Goal: Information Seeking & Learning: Check status

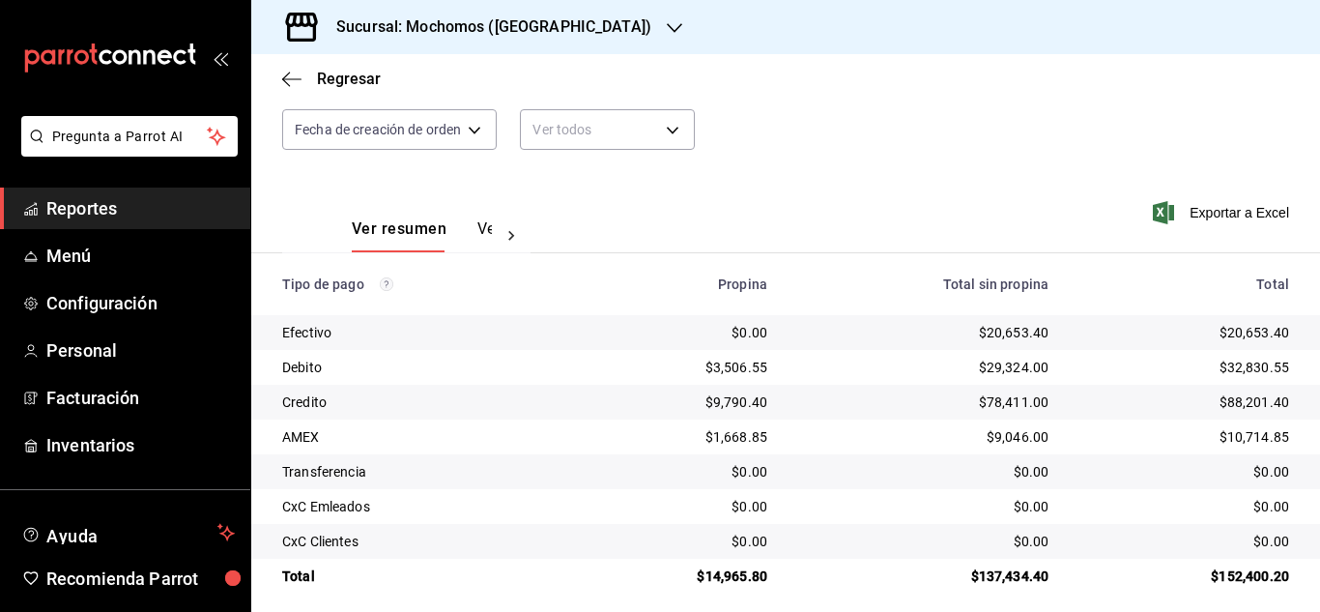
scroll to position [207, 0]
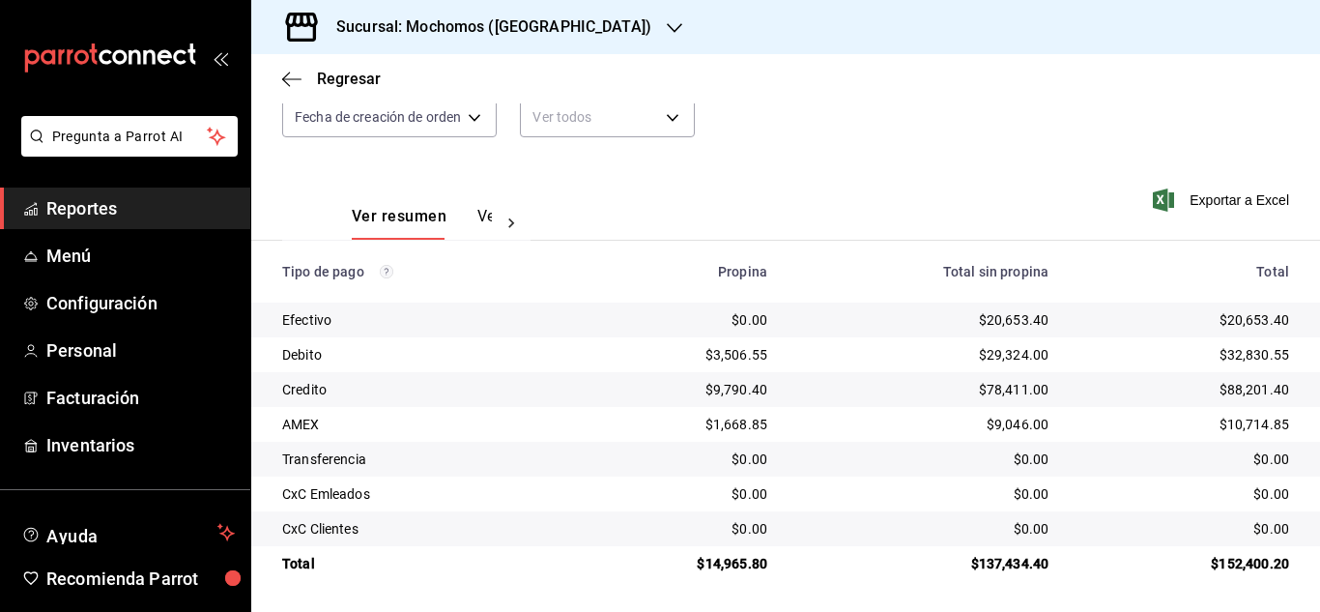
click at [35, 213] on rect "mailbox folders" at bounding box center [36, 211] width 3 height 7
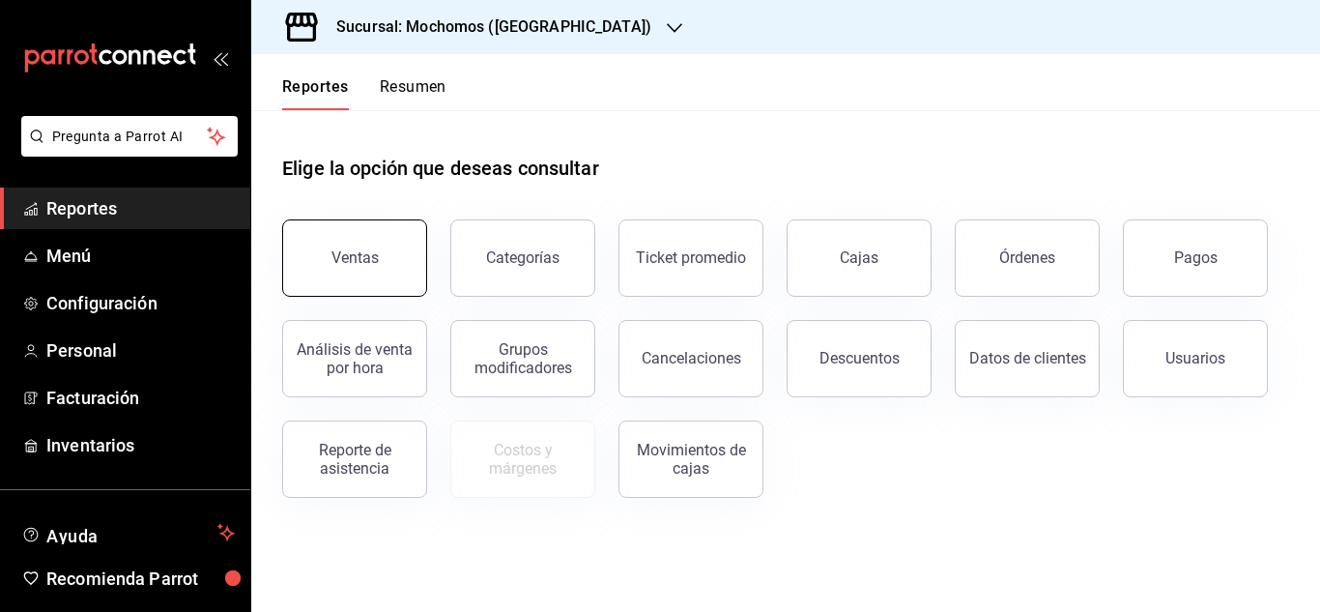
click at [312, 263] on button "Ventas" at bounding box center [354, 257] width 145 height 77
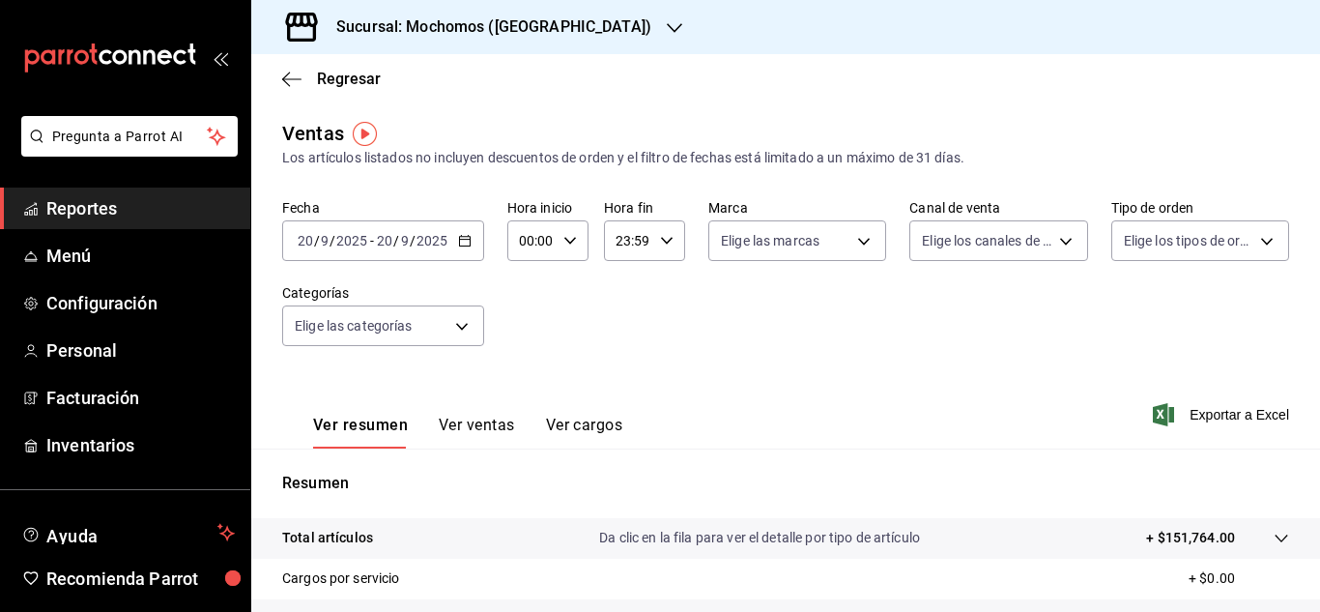
click at [470, 250] on div "[DATE] [DATE] - [DATE] [DATE]" at bounding box center [383, 240] width 202 height 41
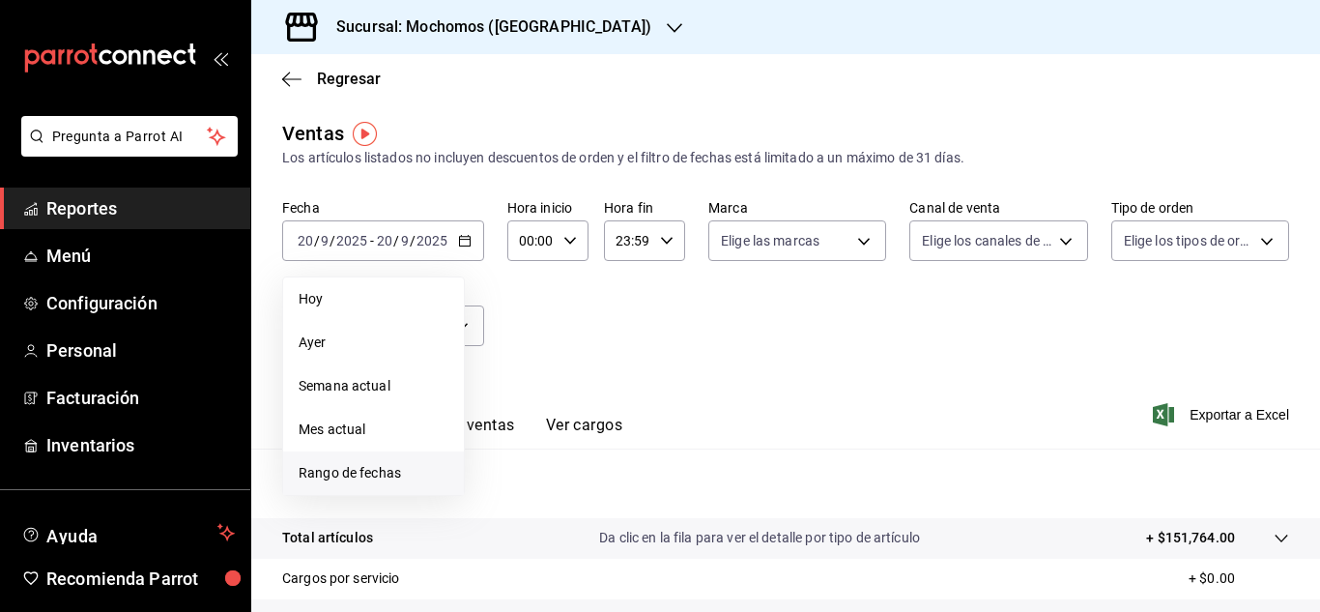
click at [378, 462] on li "Rango de fechas" at bounding box center [373, 472] width 181 height 43
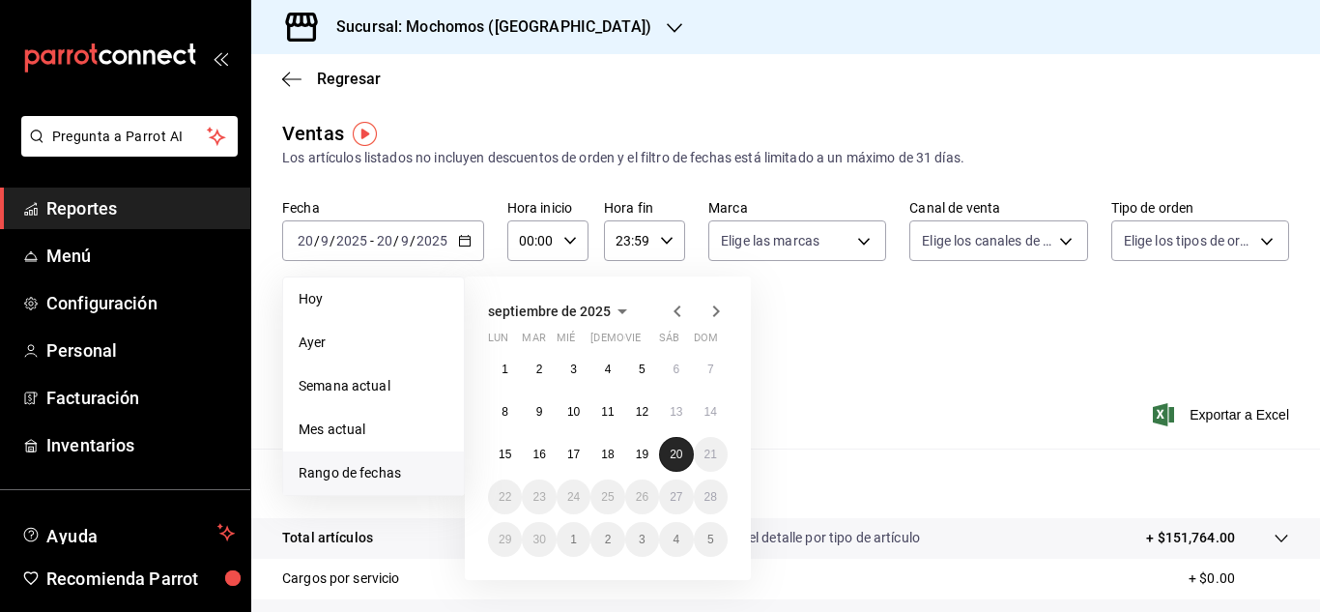
click at [677, 446] on button "20" at bounding box center [676, 454] width 34 height 35
click at [403, 332] on span "Ayer" at bounding box center [374, 342] width 150 height 20
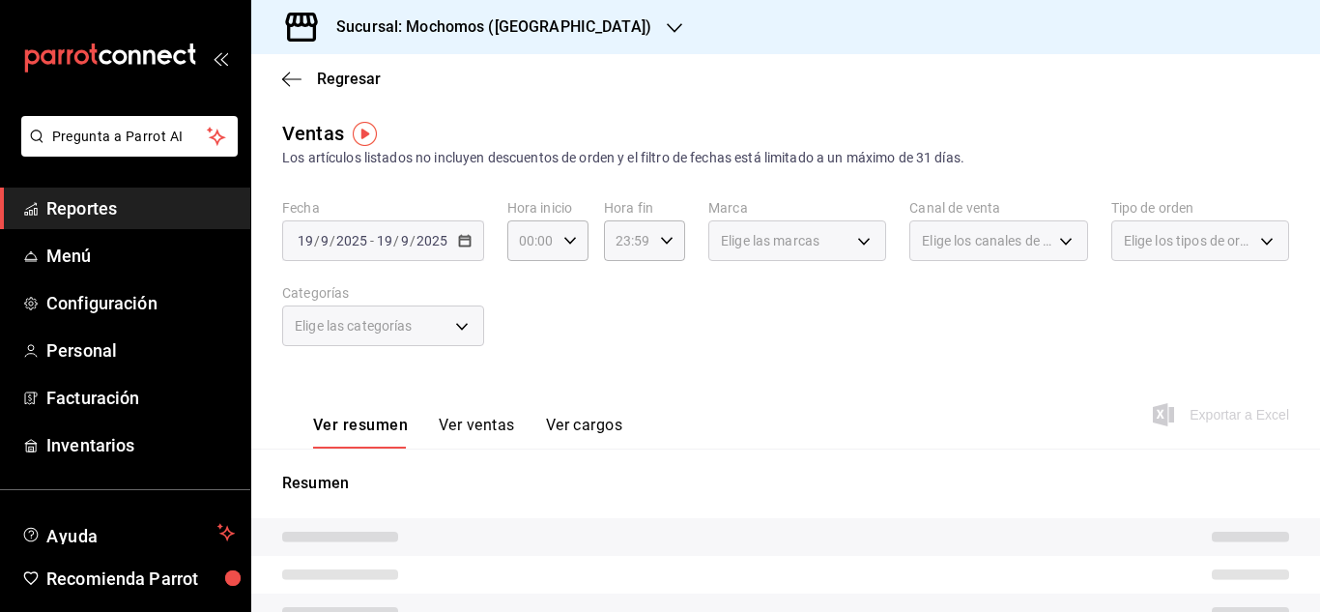
click at [472, 250] on div "[DATE] [DATE] - [DATE] [DATE]" at bounding box center [383, 240] width 202 height 41
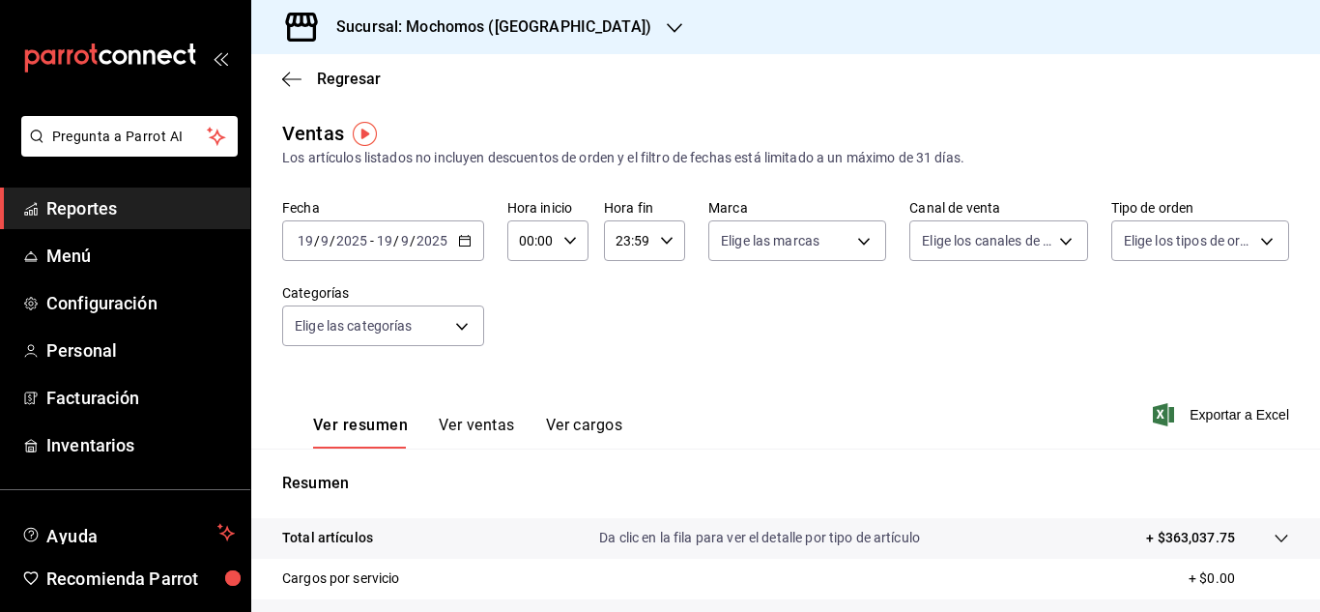
click at [466, 250] on div "[DATE] [DATE] - [DATE] [DATE]" at bounding box center [383, 240] width 202 height 41
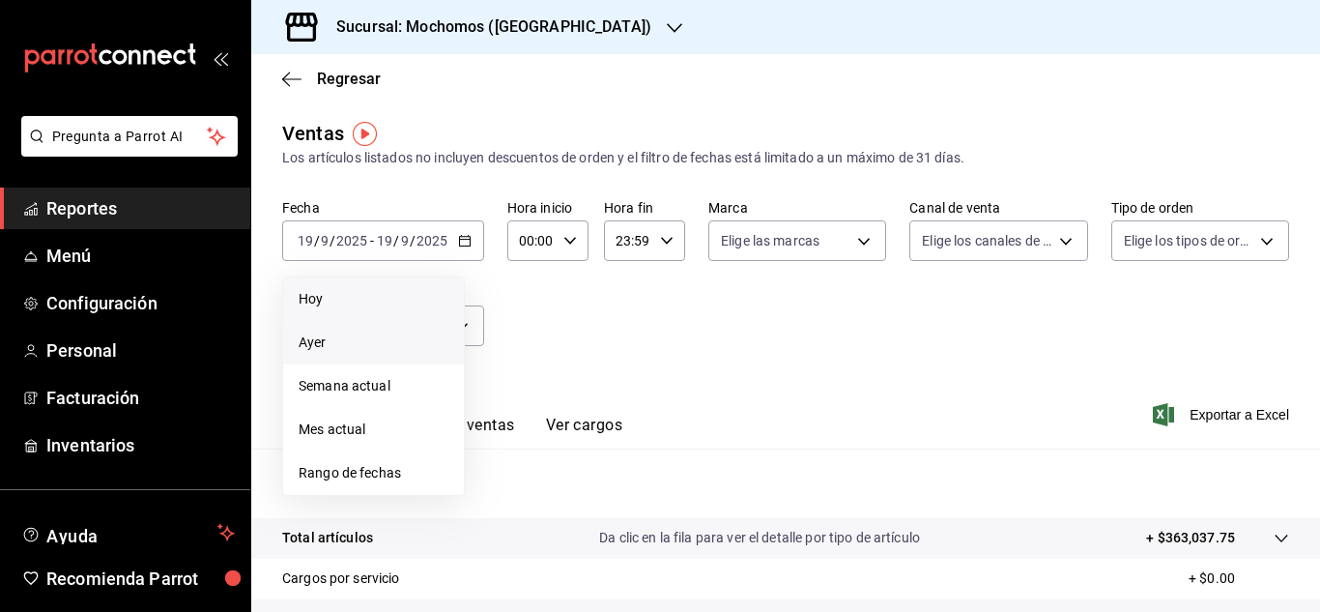
click at [370, 277] on li "Hoy" at bounding box center [373, 298] width 181 height 43
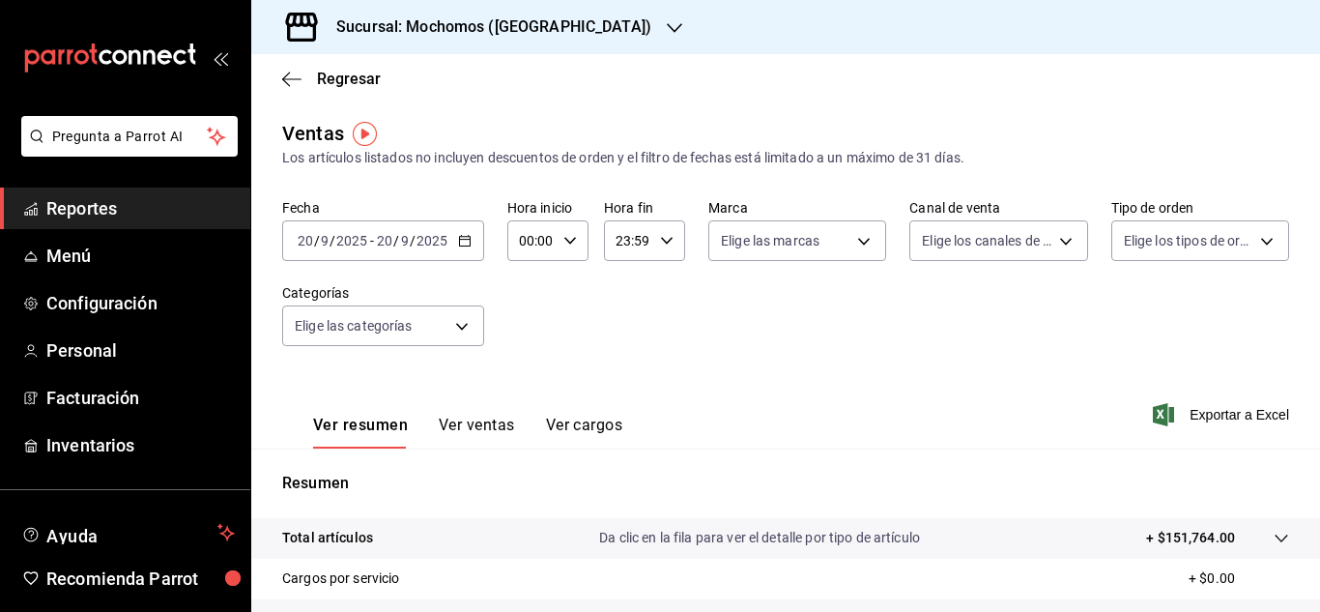
click at [585, 243] on div "00:00 Hora inicio" at bounding box center [547, 240] width 81 height 41
click at [534, 378] on button "04" at bounding box center [526, 379] width 32 height 39
type input "04:00"
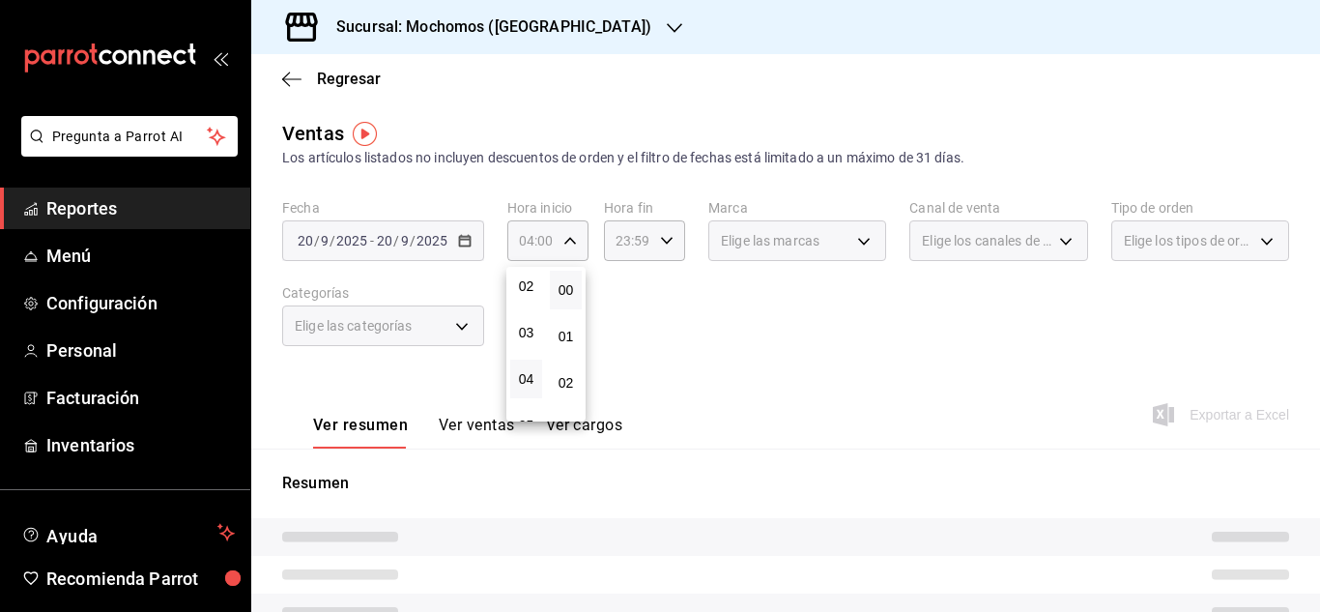
click at [539, 378] on button "04" at bounding box center [526, 379] width 32 height 39
click at [706, 385] on div at bounding box center [660, 306] width 1320 height 612
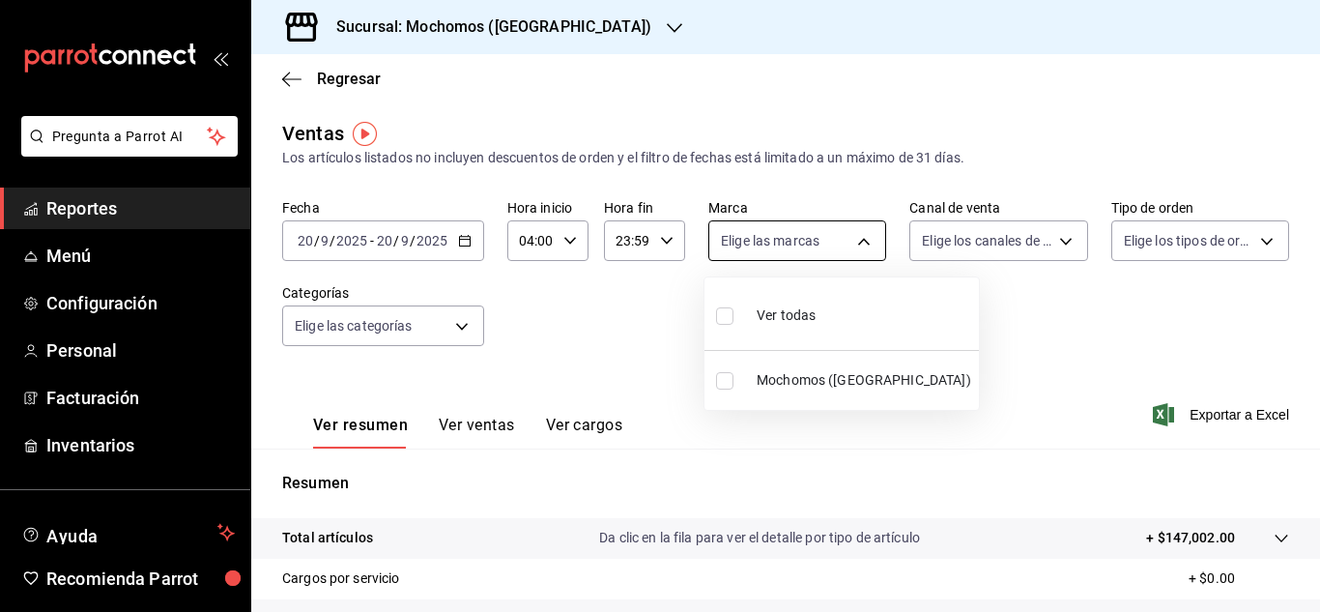
click at [851, 244] on body "Pregunta a Parrot AI Reportes Menú Configuración Personal Facturación Inventari…" at bounding box center [660, 306] width 1320 height 612
click at [857, 296] on li "Ver todas" at bounding box center [842, 313] width 274 height 57
type input "562d5b5b-21a2-4ace-a941-66278f4a6c49"
checkbox input "true"
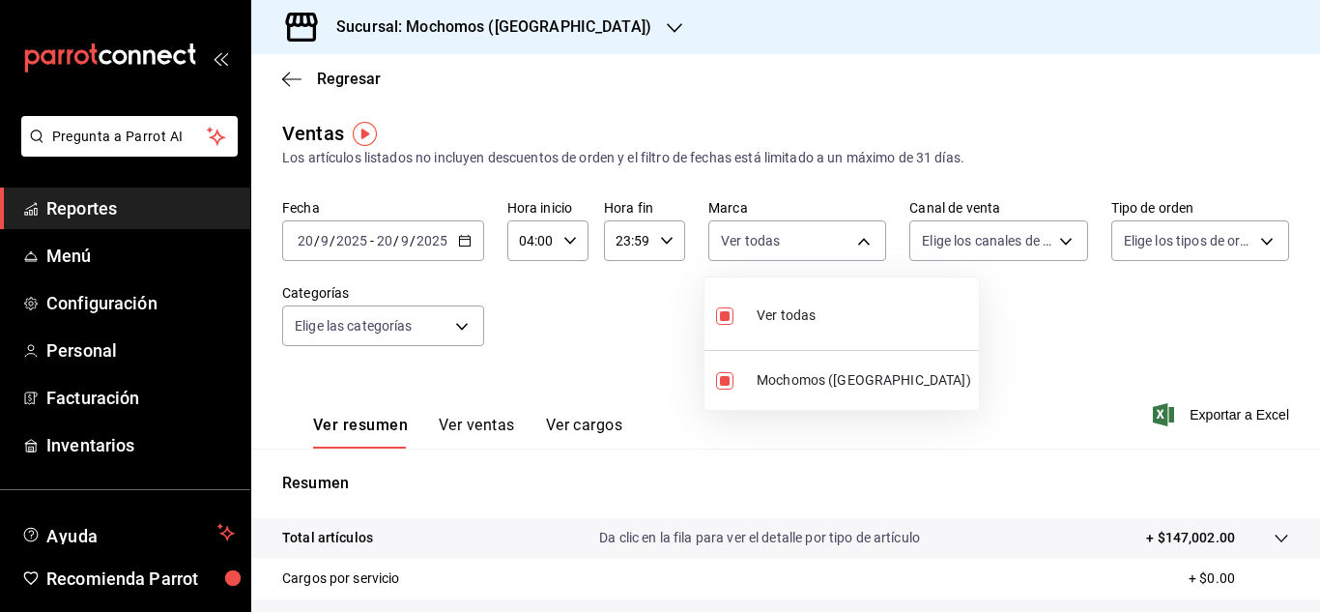
click at [1055, 238] on div at bounding box center [660, 306] width 1320 height 612
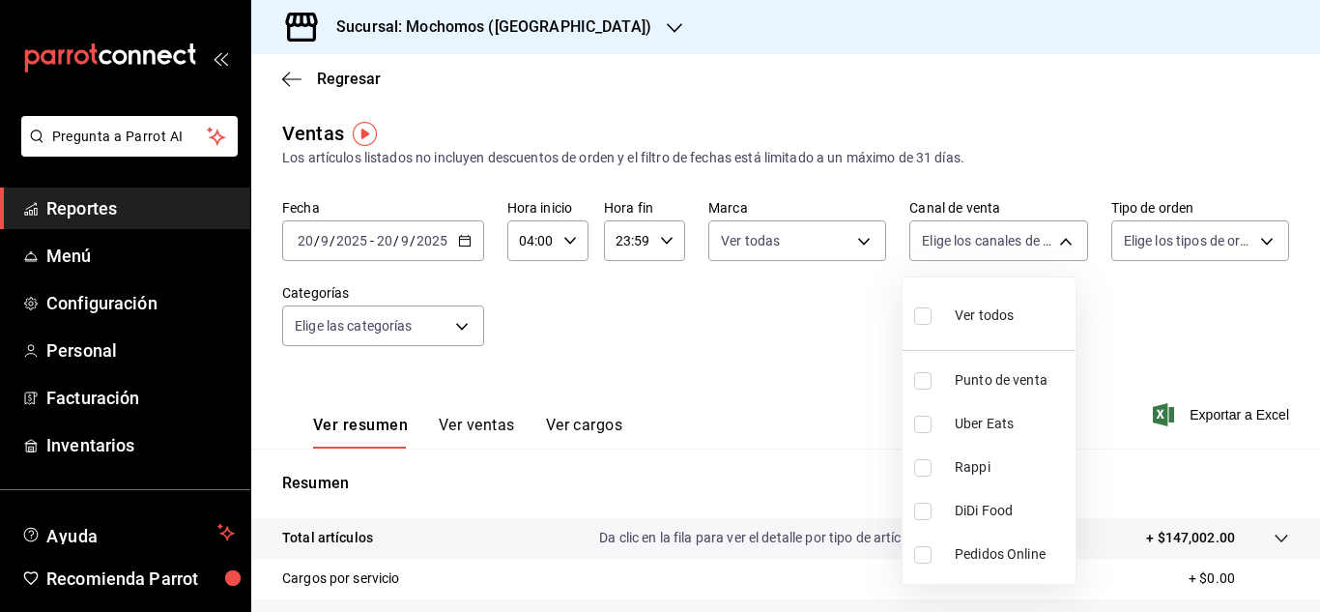
click at [1055, 238] on body "Pregunta a Parrot AI Reportes Menú Configuración Personal Facturación Inventari…" at bounding box center [660, 306] width 1320 height 612
click at [975, 322] on span "Ver todos" at bounding box center [984, 315] width 59 height 20
type input "PARROT,UBER_EATS,RAPPI,DIDI_FOOD,ONLINE"
checkbox input "true"
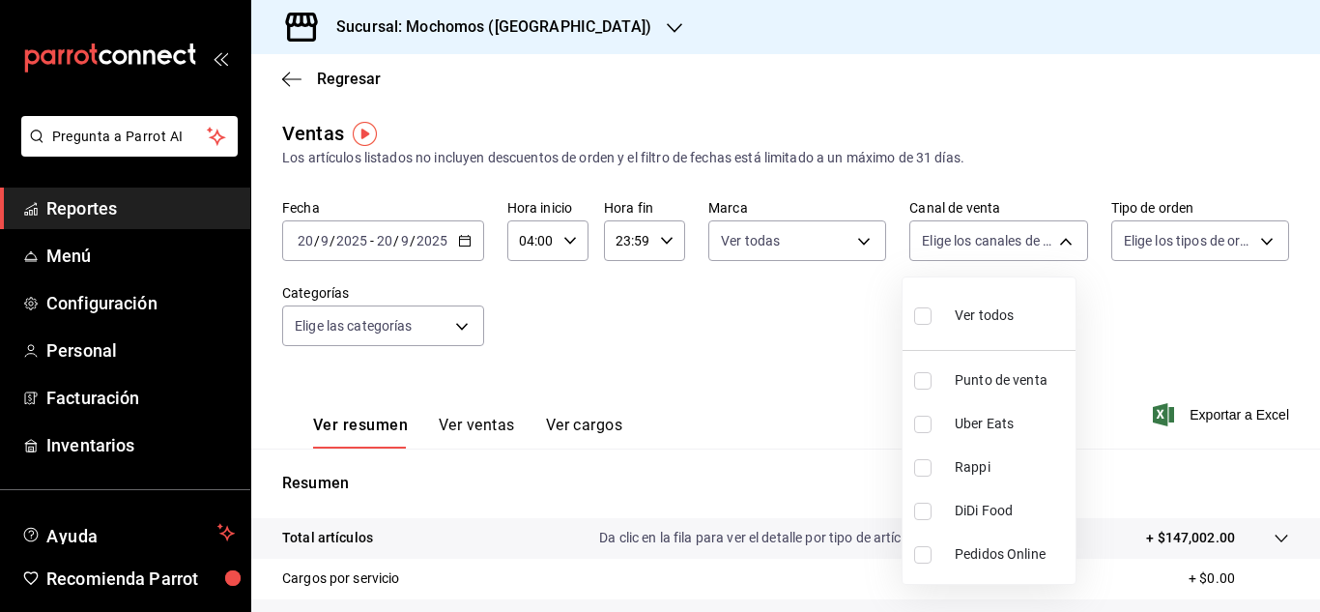
checkbox input "true"
click at [1200, 285] on div at bounding box center [660, 306] width 1320 height 612
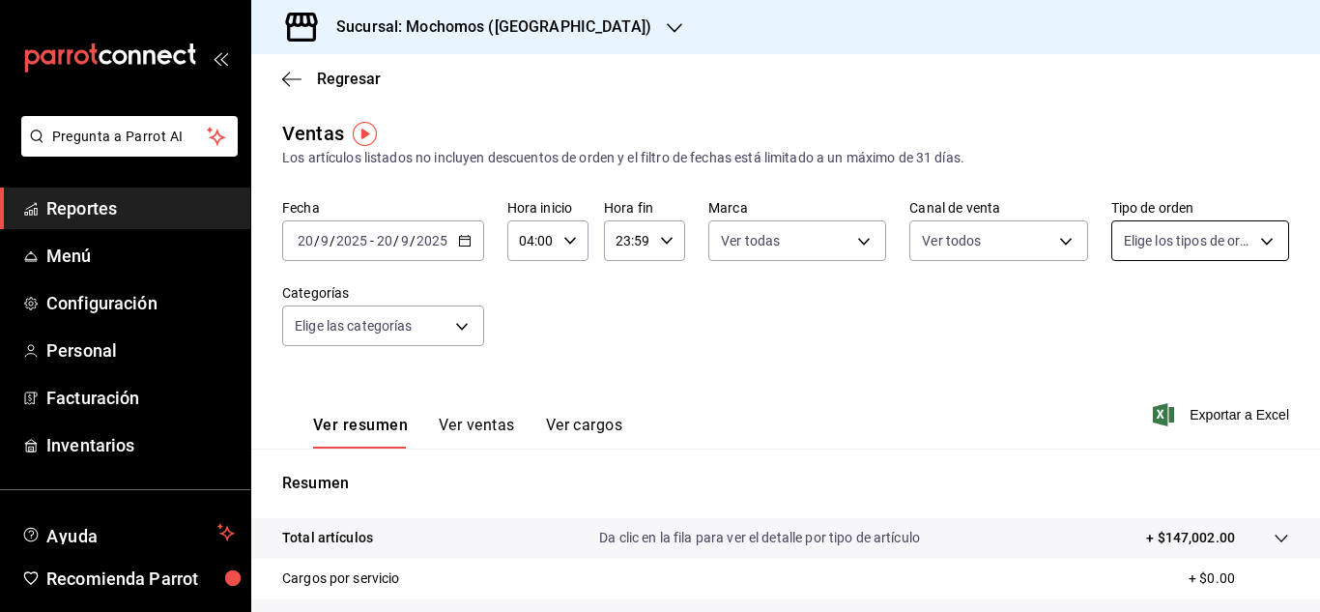
click at [1232, 232] on body "Pregunta a Parrot AI Reportes Menú Configuración Personal Facturación Inventari…" at bounding box center [660, 306] width 1320 height 612
click at [1124, 318] on input "checkbox" at bounding box center [1120, 315] width 17 height 17
checkbox input "true"
type input "3511826e-d0de-4296-8152-2ac5d1de6c07,baed2e38-a444-4c8b-baeb-c256ad15bf0c,e2b47…"
checkbox input "true"
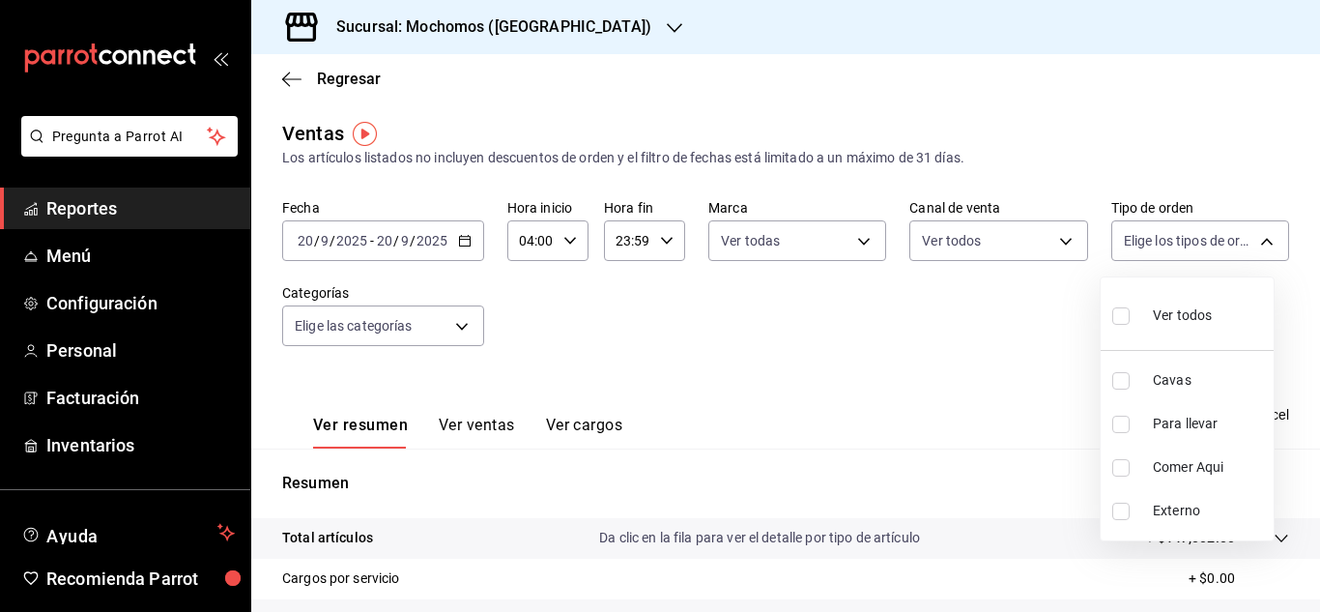
checkbox input "true"
click at [480, 317] on div at bounding box center [660, 306] width 1320 height 612
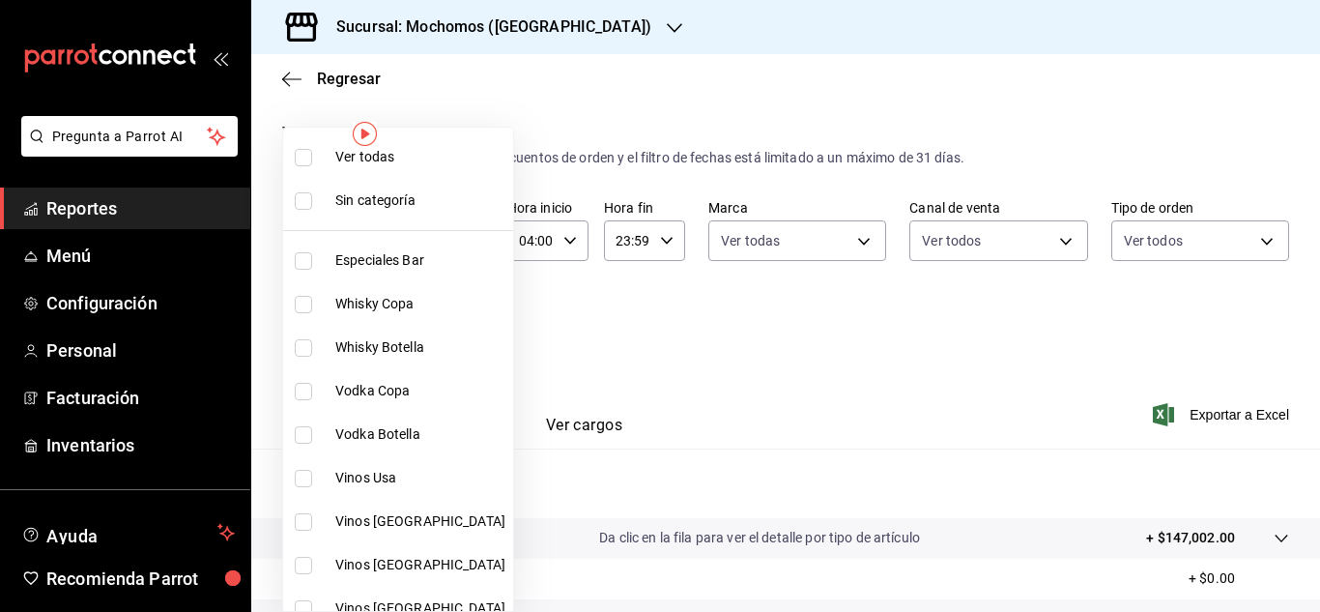
click at [460, 320] on body "Pregunta a Parrot AI Reportes Menú Configuración Personal Facturación Inventari…" at bounding box center [660, 306] width 1320 height 612
click at [329, 165] on li "Ver todas" at bounding box center [398, 156] width 230 height 43
type input "2d195258-a112-483e-9c41-0e6351594330,d48f3e9a-3ab1-4b8f-8ab3-d3938f1810f2,a94d4…"
checkbox input "true"
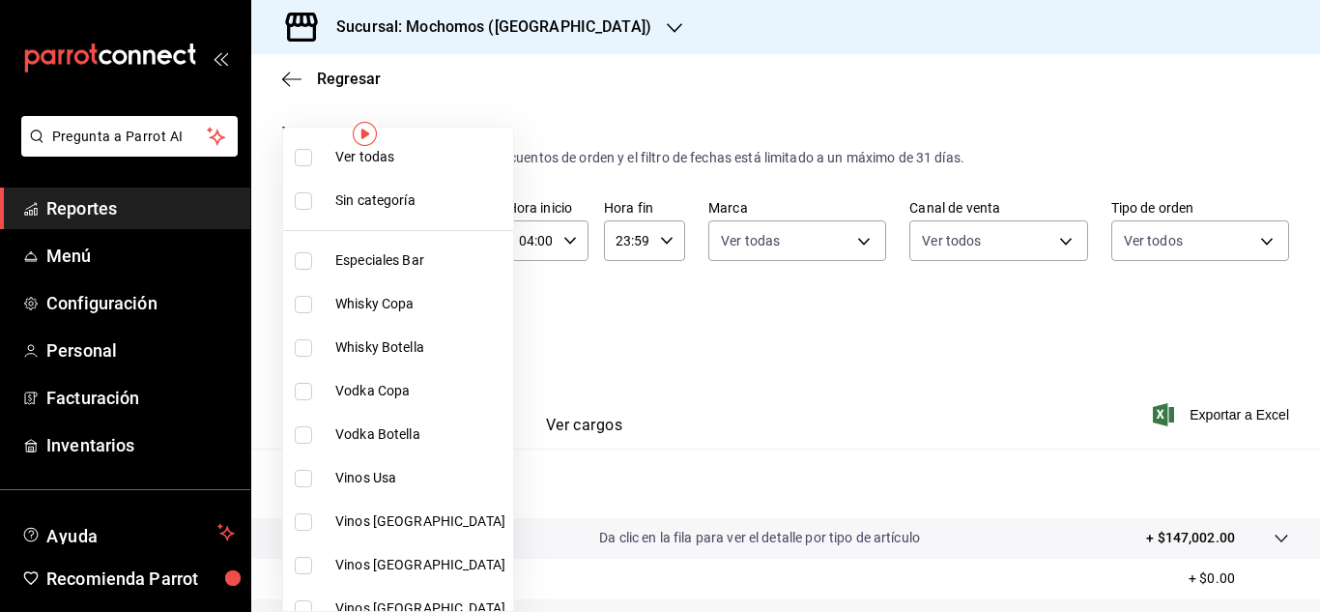
checkbox input "true"
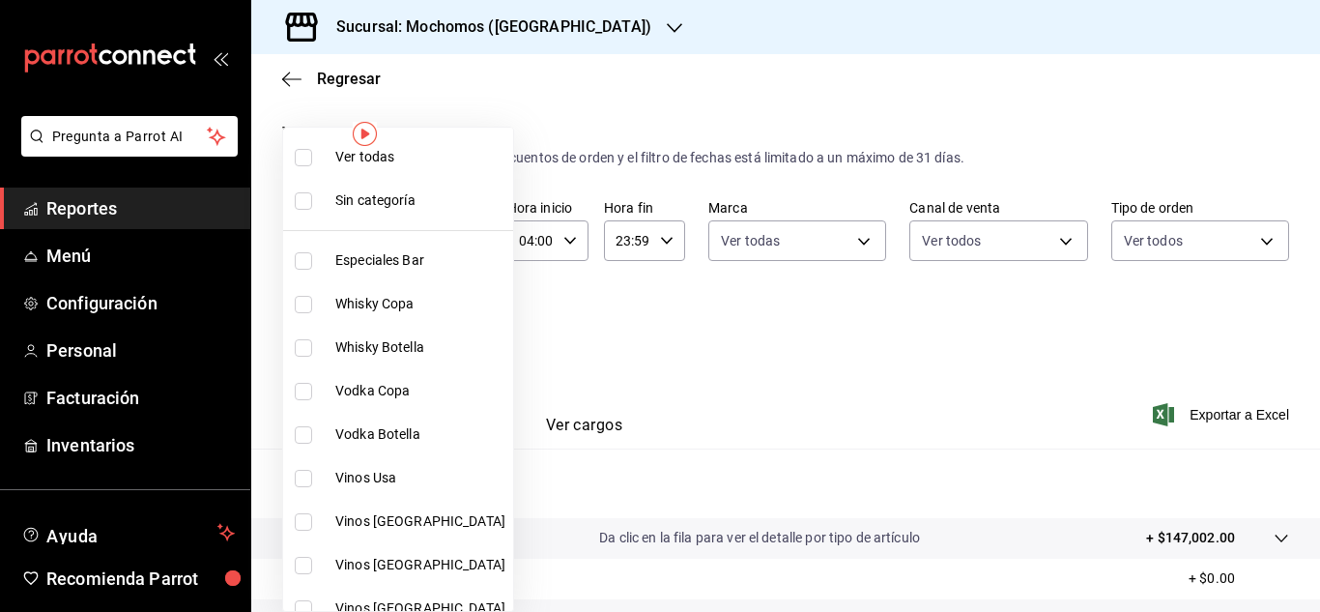
checkbox input "true"
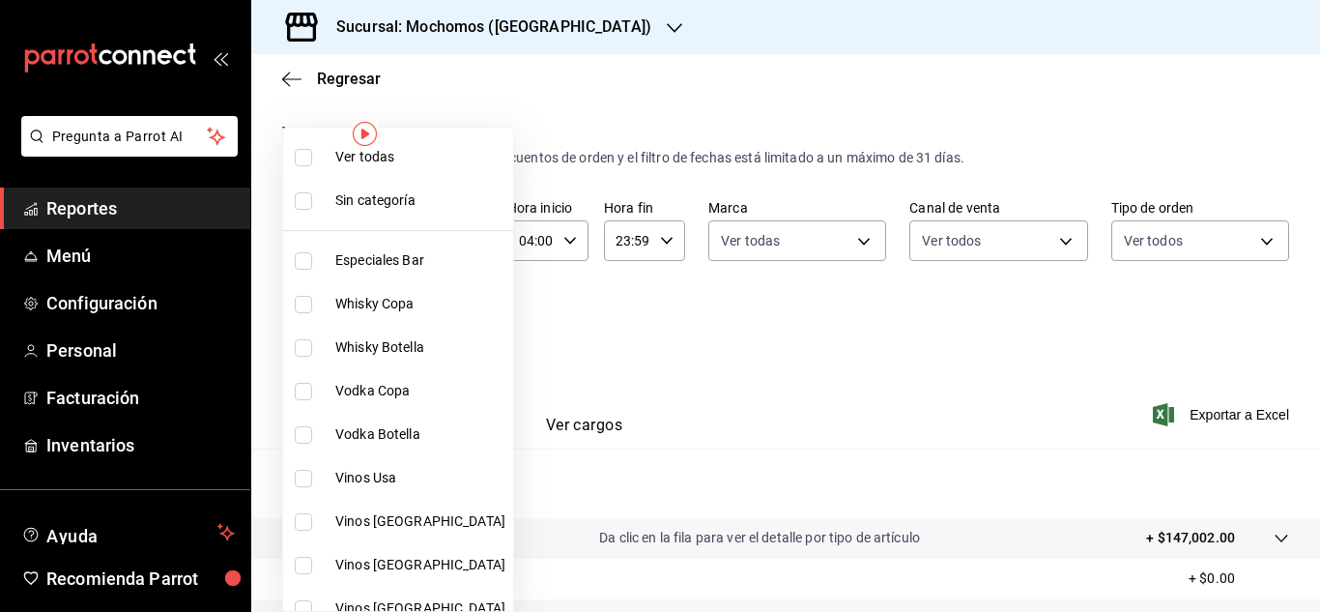
checkbox input "true"
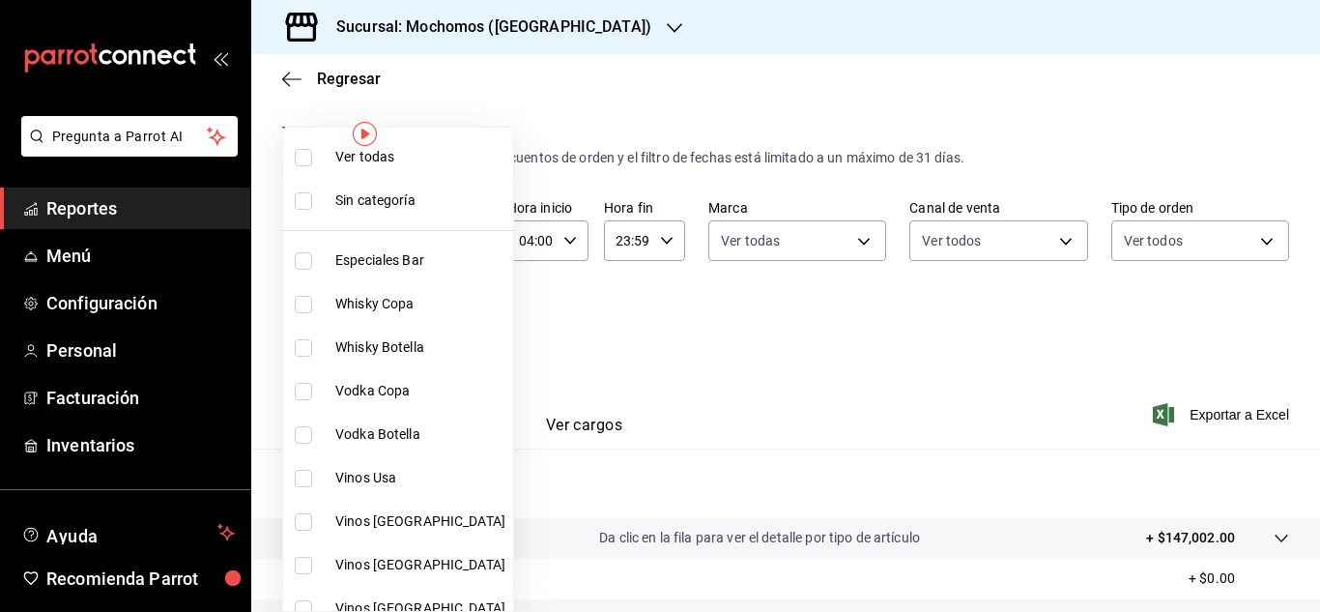
checkbox input "true"
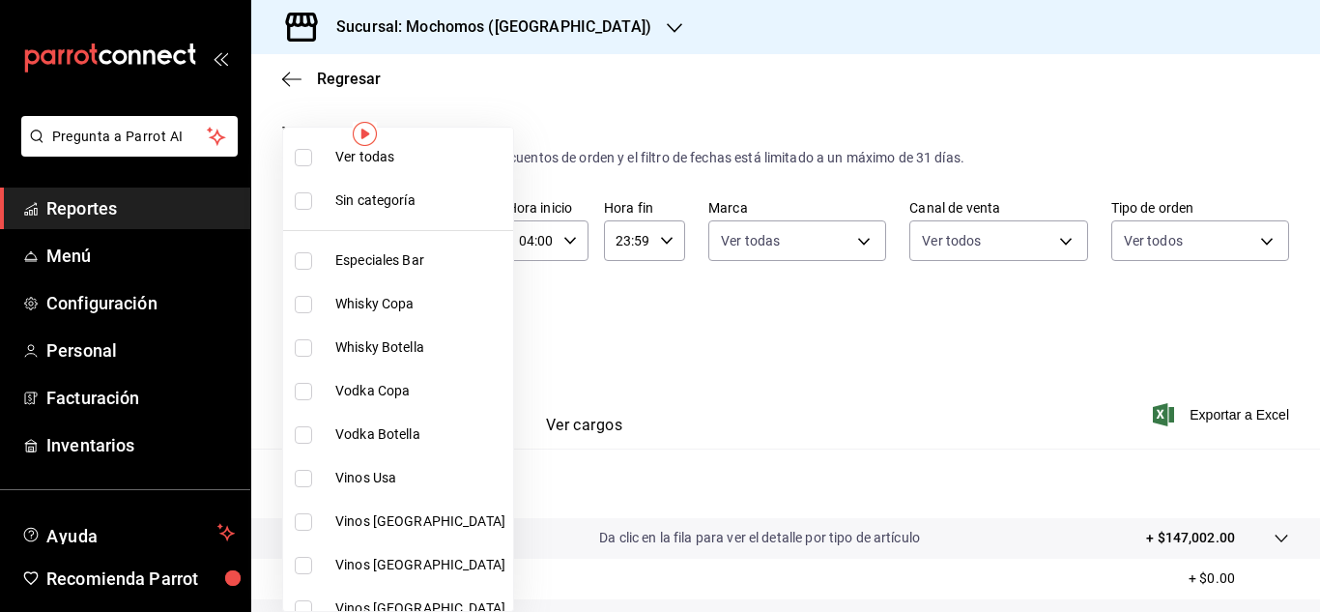
checkbox input "true"
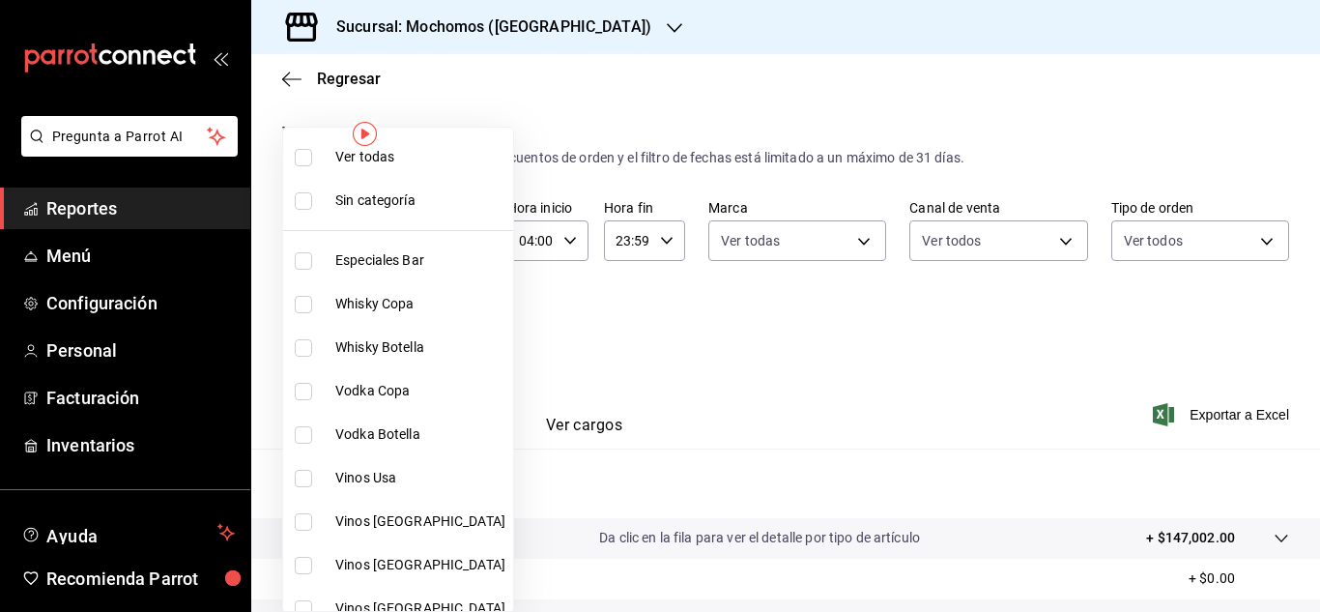
checkbox input "true"
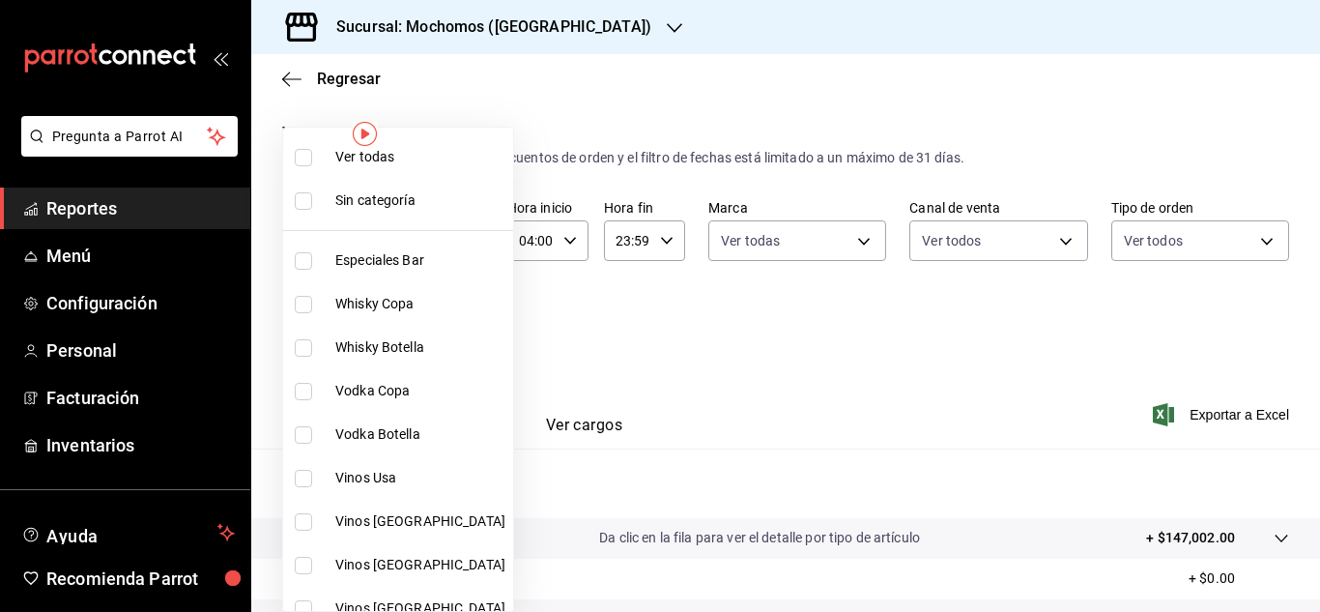
checkbox input "true"
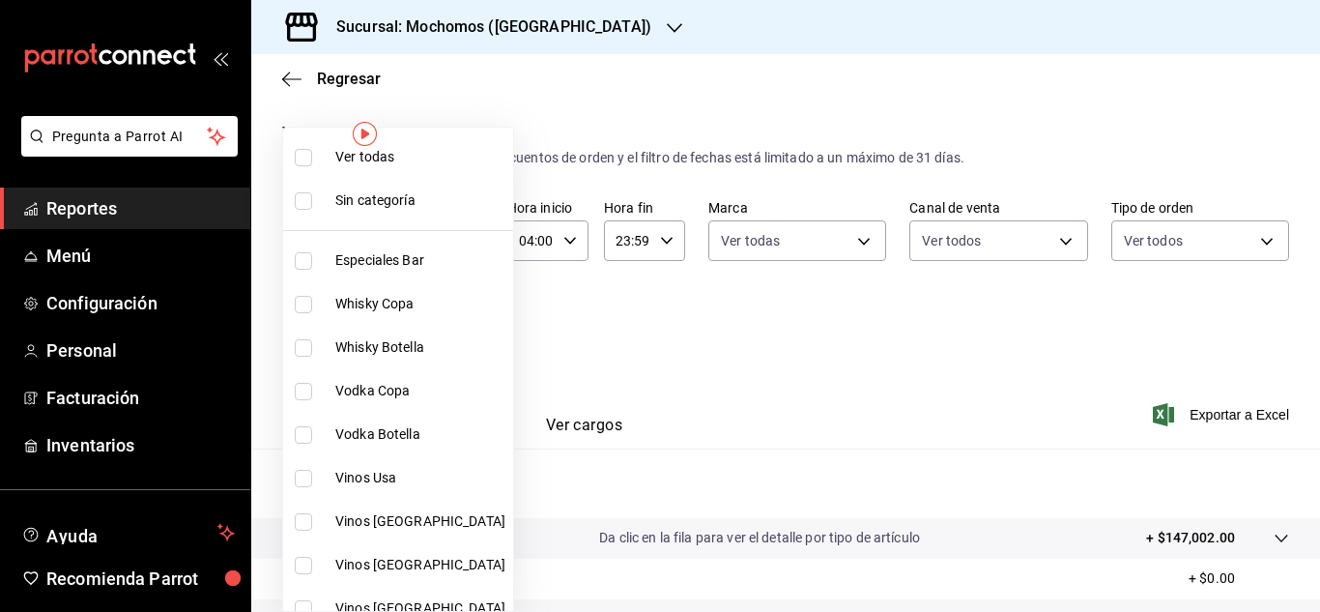
checkbox input "true"
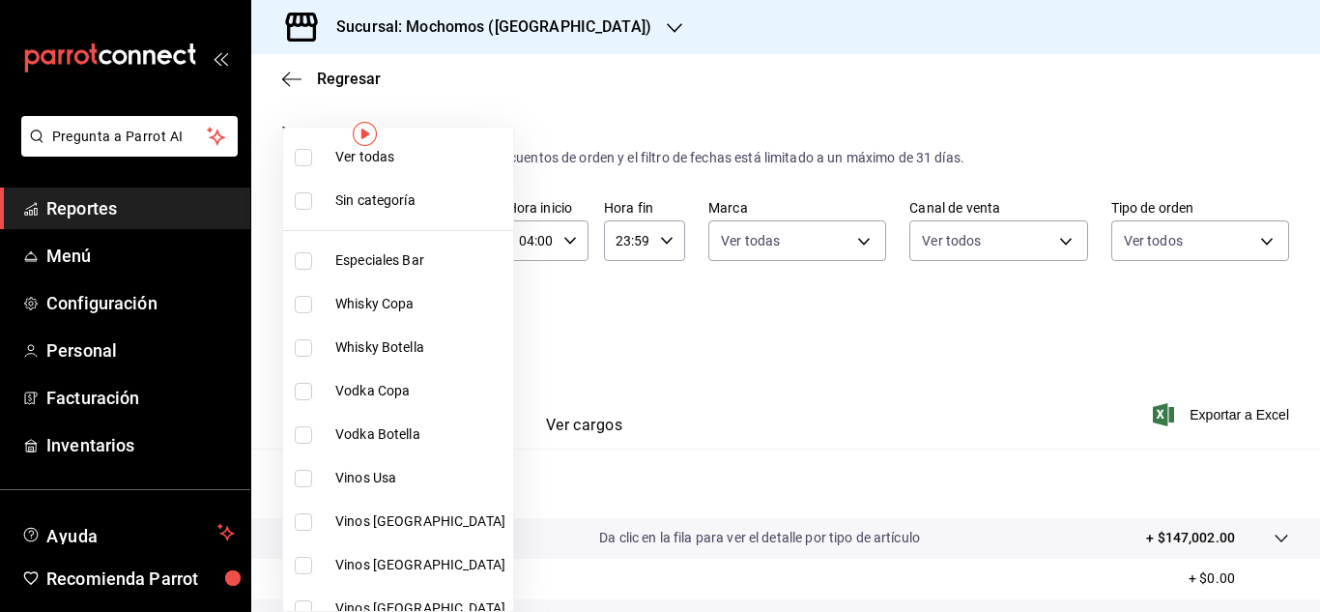
checkbox input "true"
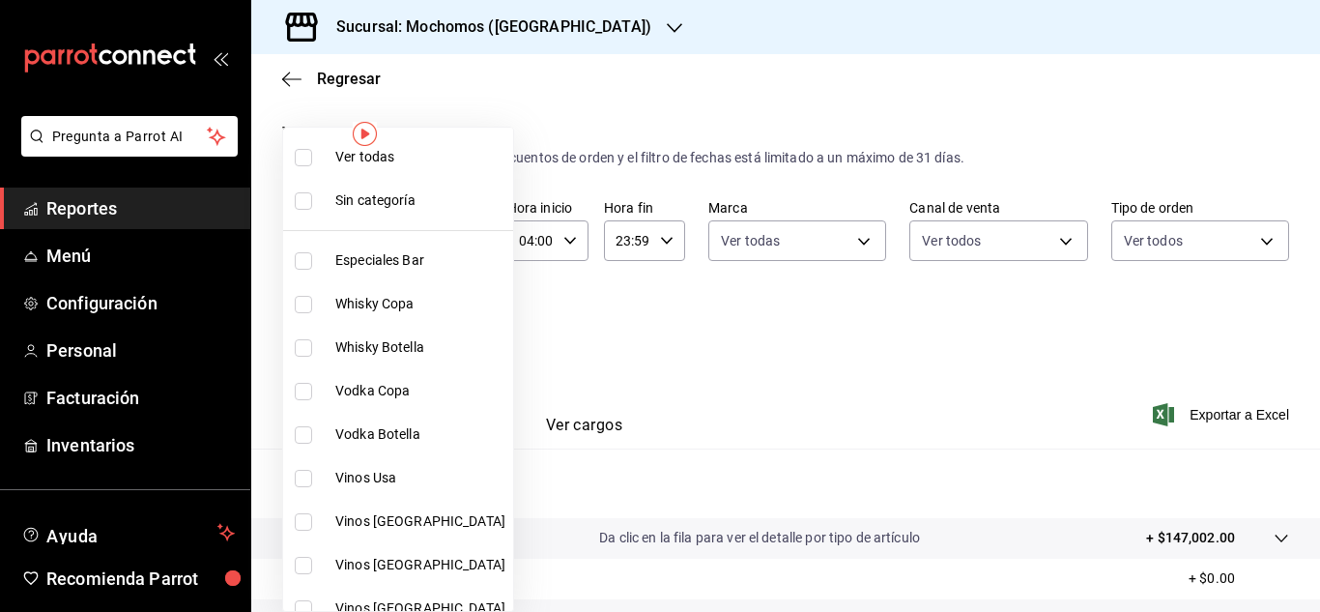
checkbox input "true"
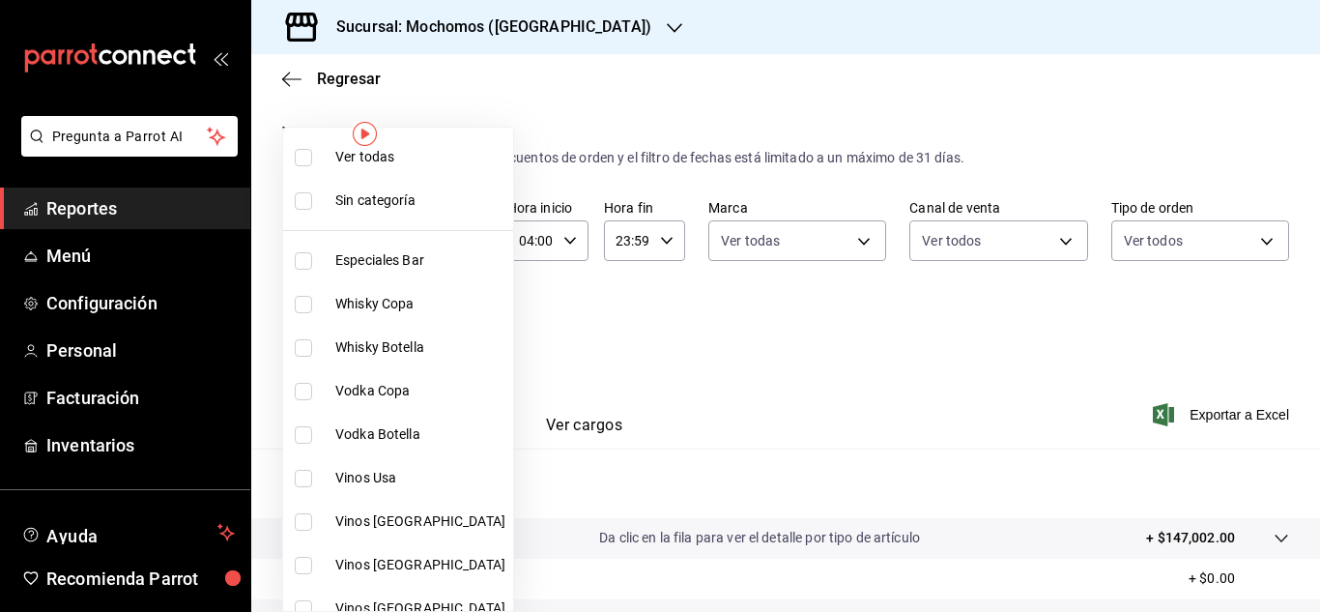
checkbox input "true"
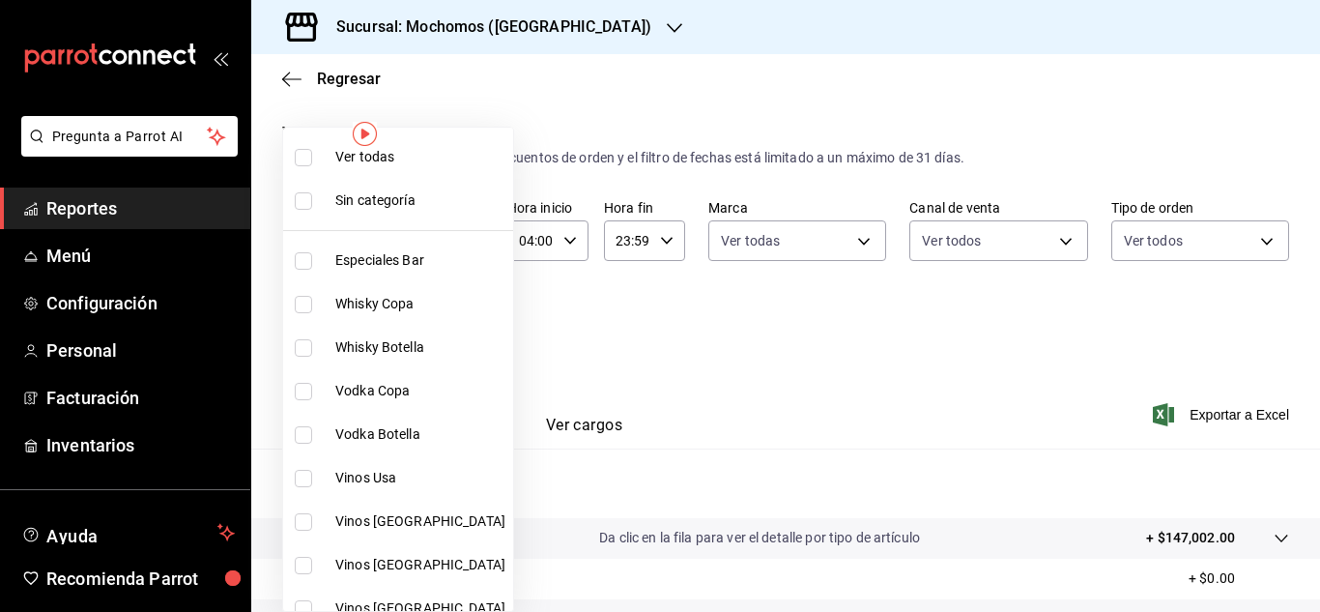
checkbox input "true"
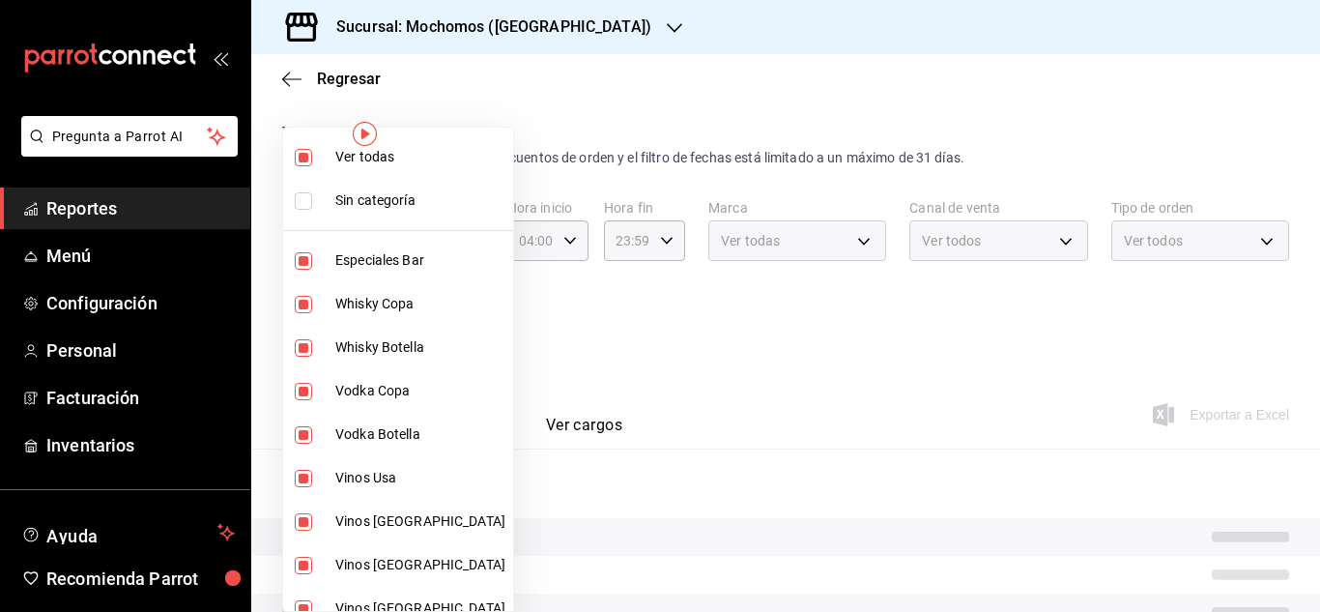
click at [300, 209] on input "checkbox" at bounding box center [303, 200] width 17 height 17
checkbox input "true"
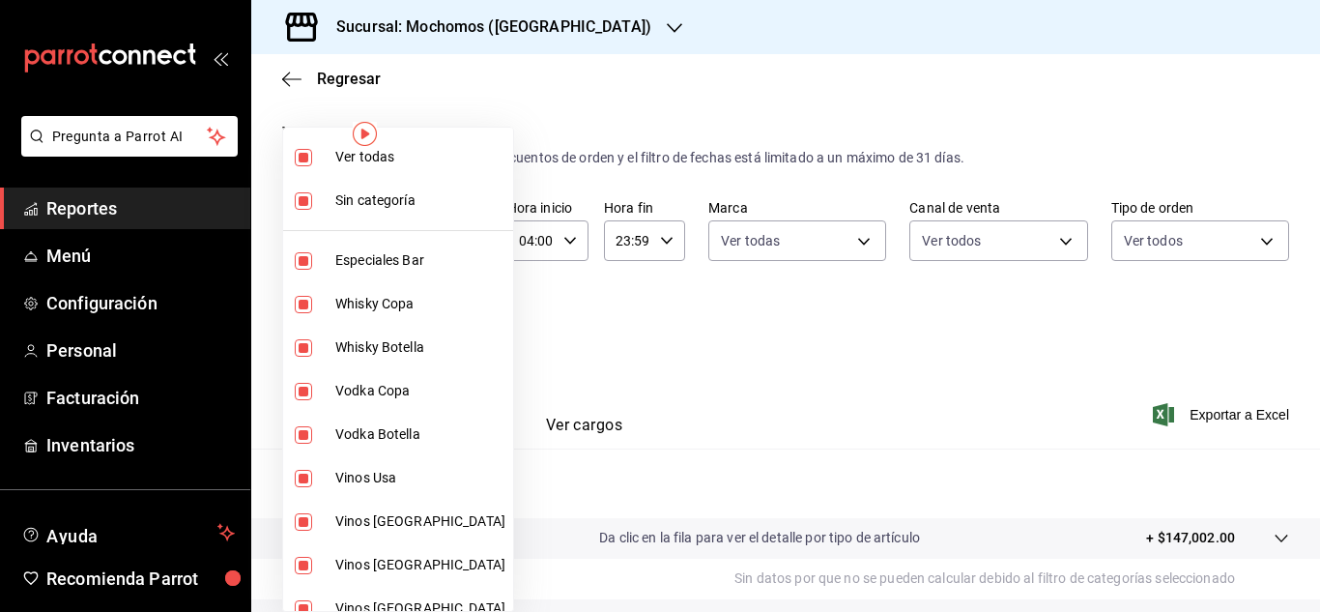
drag, startPoint x: 617, startPoint y: 348, endPoint x: 558, endPoint y: 333, distance: 60.7
click at [616, 348] on div at bounding box center [660, 306] width 1320 height 612
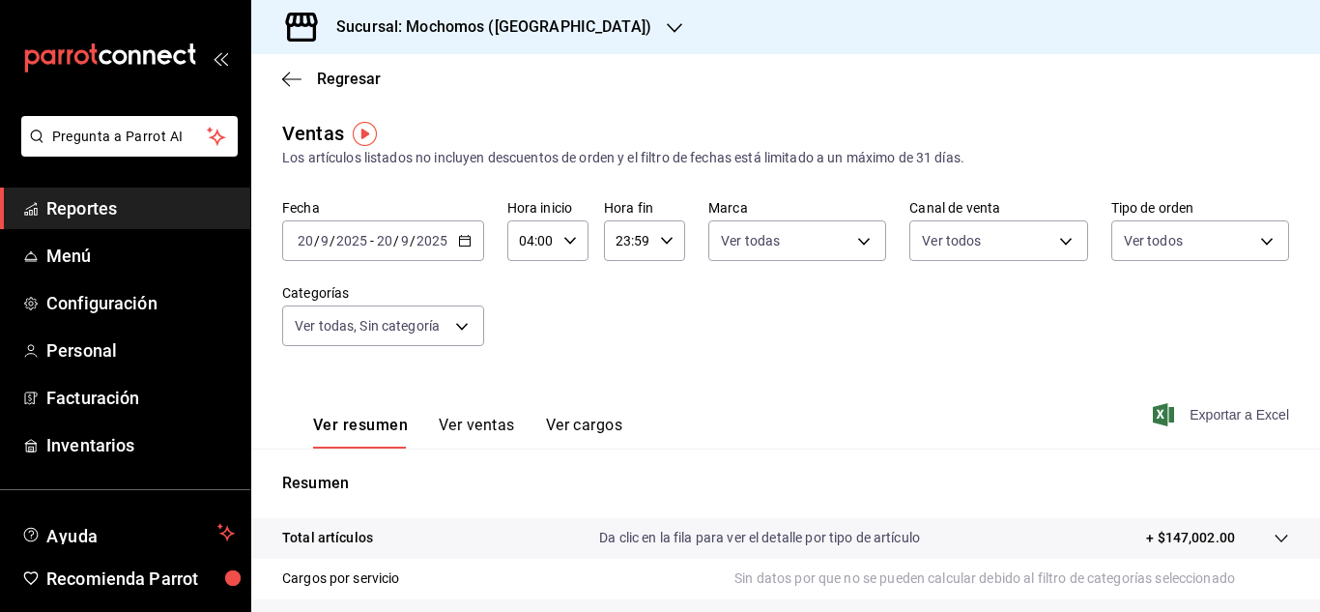
click at [1153, 408] on icon "button" at bounding box center [1163, 414] width 21 height 23
click at [94, 197] on span "Reportes" at bounding box center [140, 208] width 188 height 26
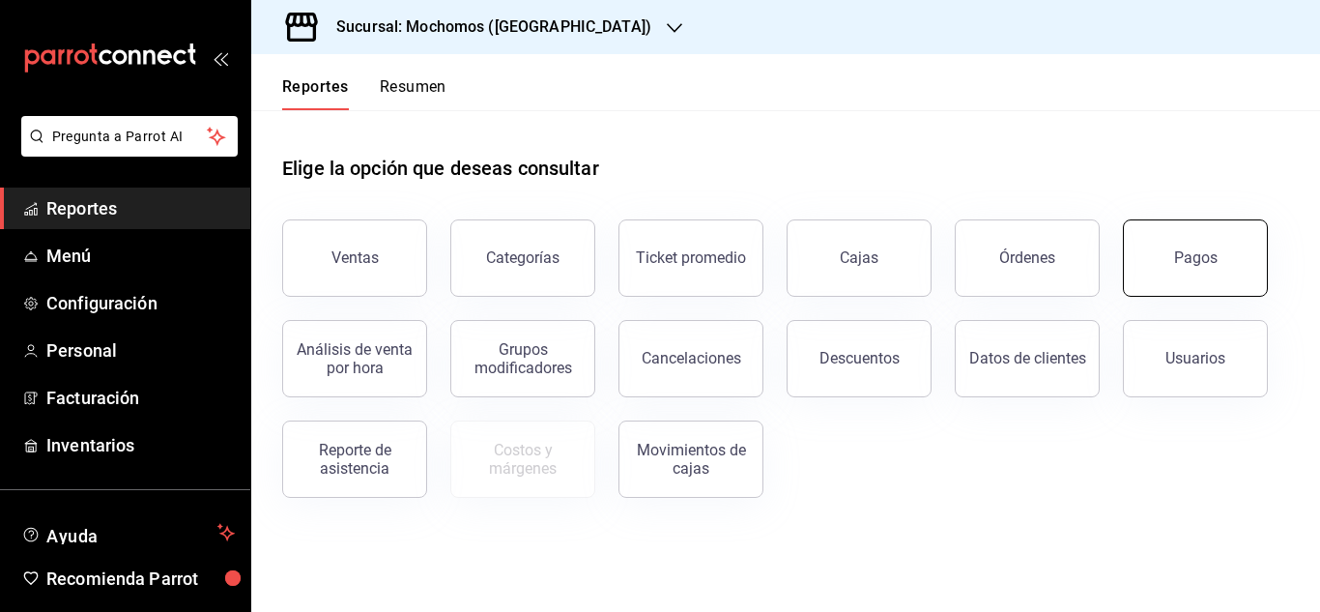
click at [1173, 245] on button "Pagos" at bounding box center [1195, 257] width 145 height 77
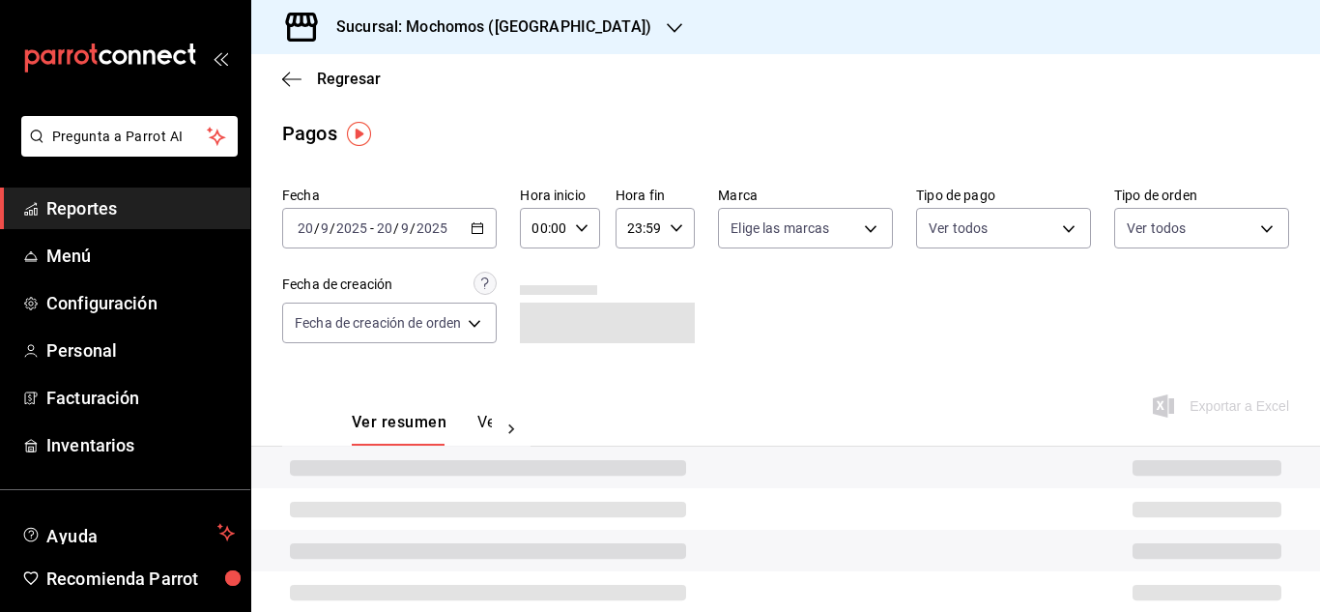
click at [477, 232] on icon "button" at bounding box center [478, 228] width 14 height 14
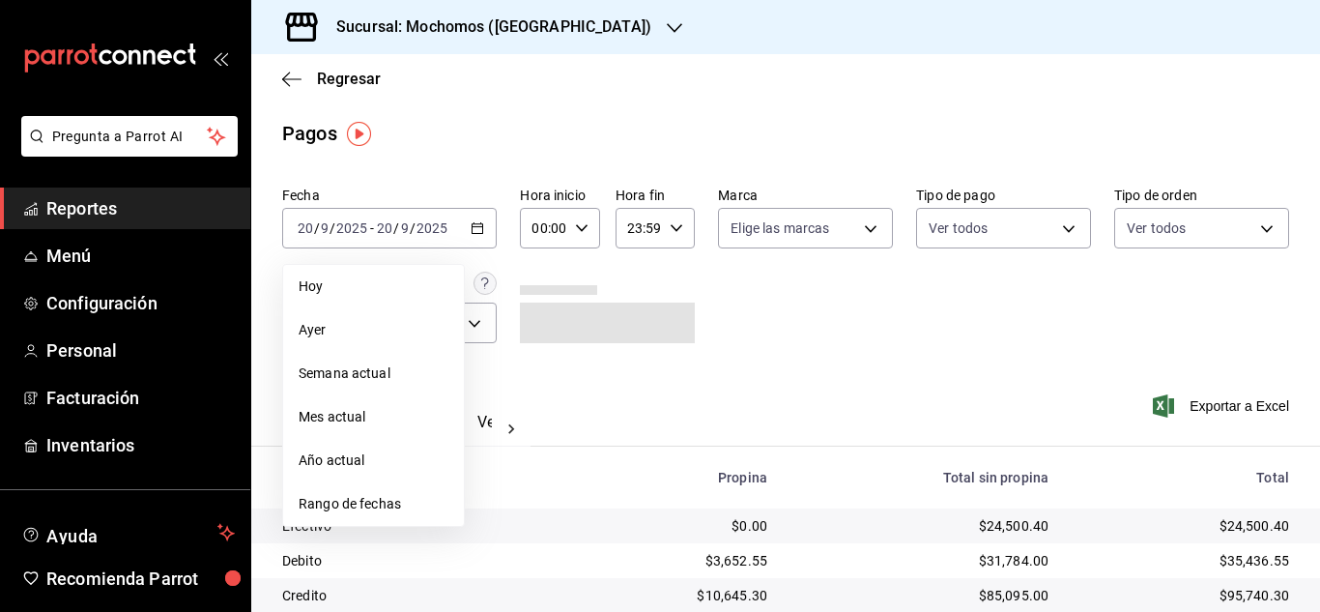
click at [407, 493] on li "Rango de fechas" at bounding box center [373, 503] width 181 height 43
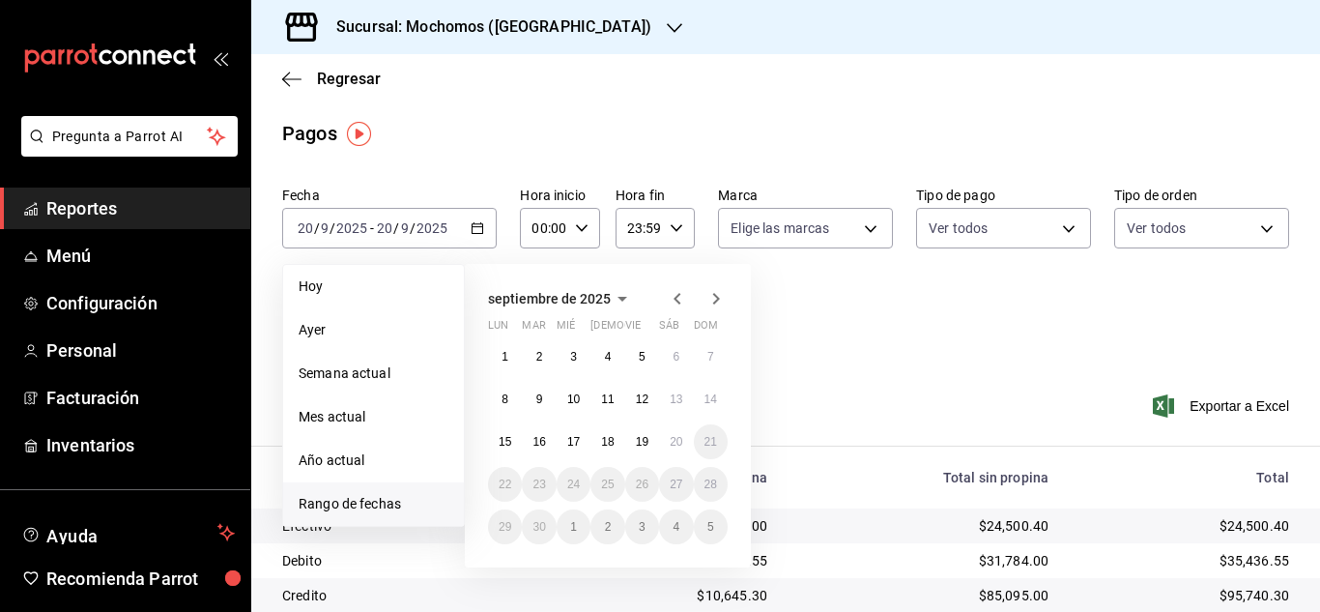
click at [963, 293] on div "Fecha [DATE] [DATE] - [DATE] [DATE] [DATE] [DATE] Semana actual Mes actual Año …" at bounding box center [785, 273] width 1007 height 188
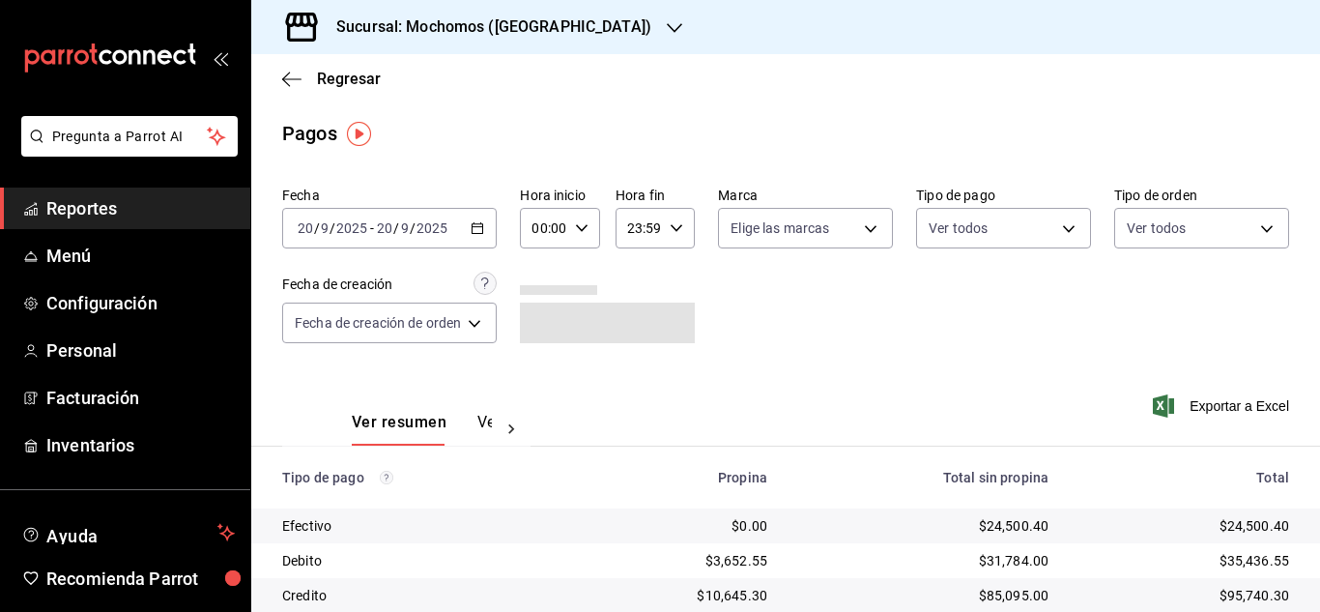
click at [590, 225] on div "00:00 Hora inicio" at bounding box center [559, 228] width 79 height 41
click at [557, 359] on button "06" at bounding box center [542, 362] width 31 height 39
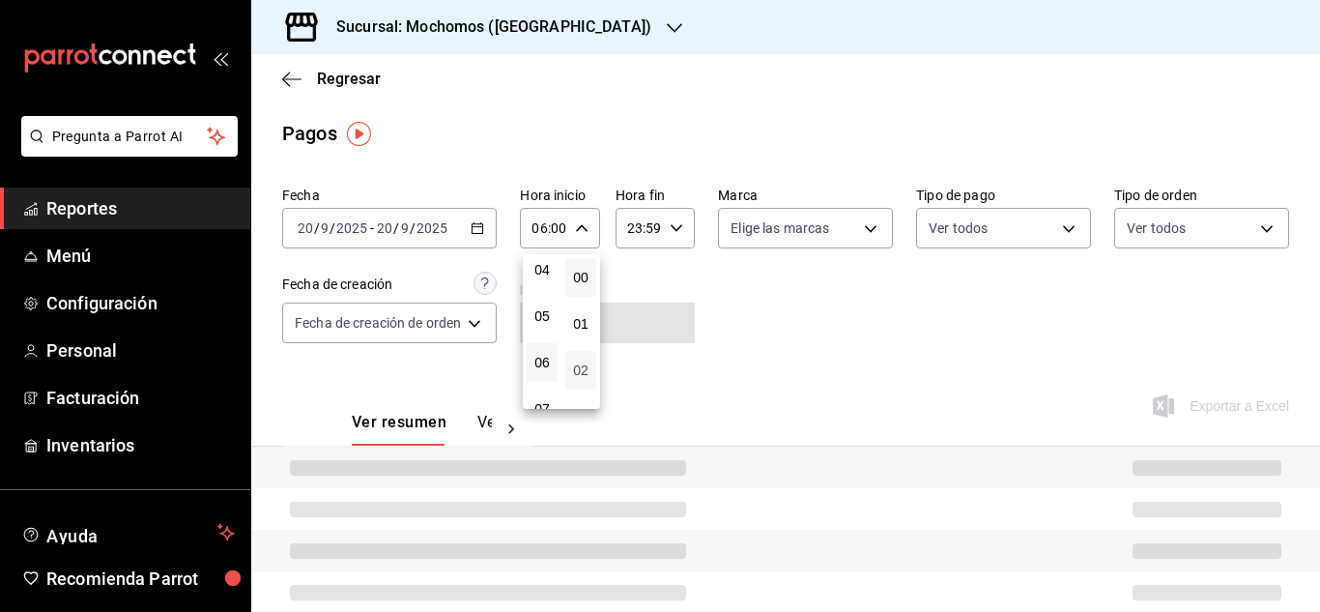
drag, startPoint x: 540, startPoint y: 365, endPoint x: 575, endPoint y: 368, distance: 34.9
click at [541, 365] on span "06" at bounding box center [542, 362] width 8 height 15
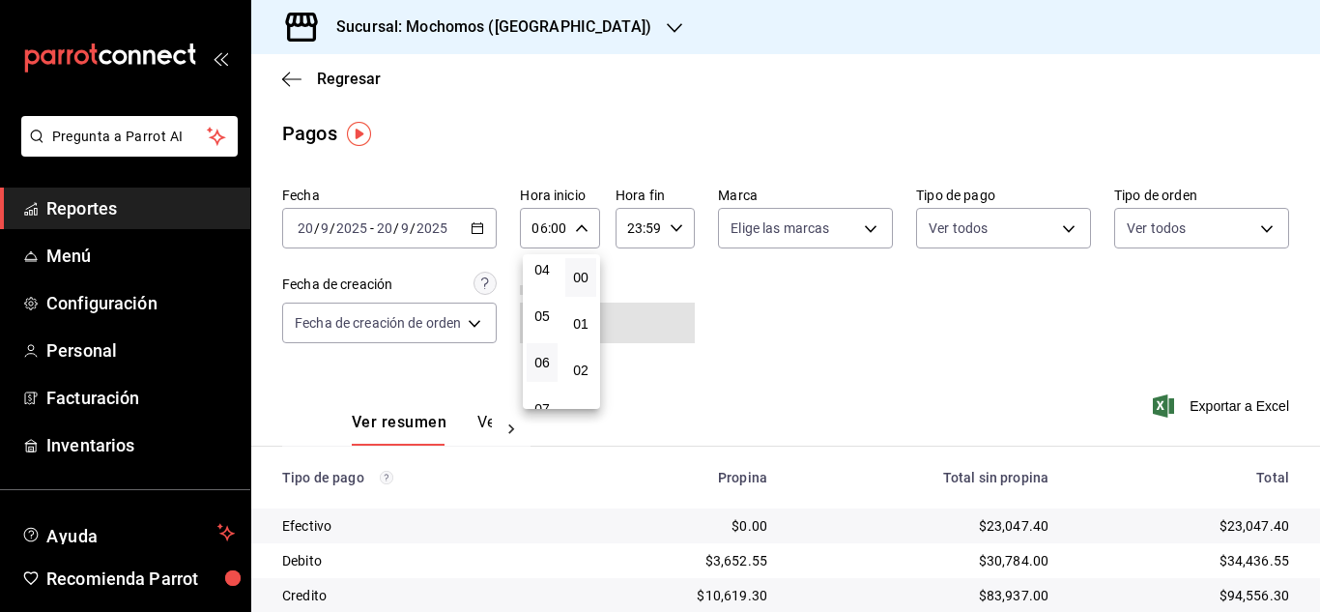
click at [822, 356] on div at bounding box center [660, 306] width 1320 height 612
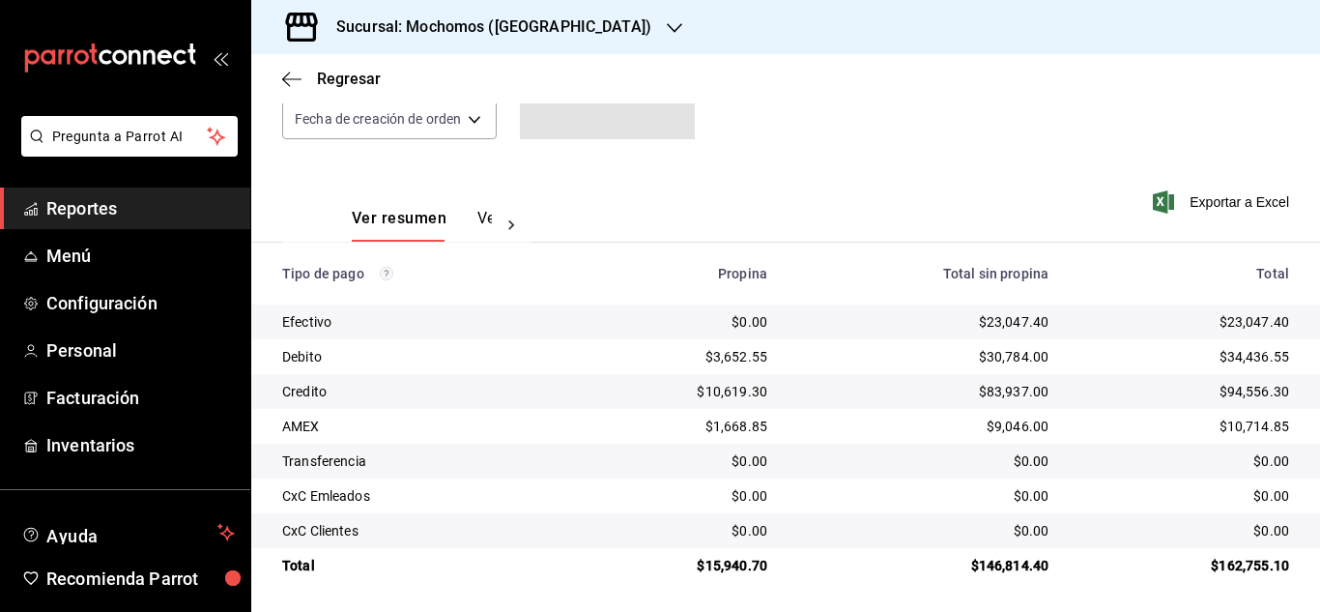
scroll to position [207, 0]
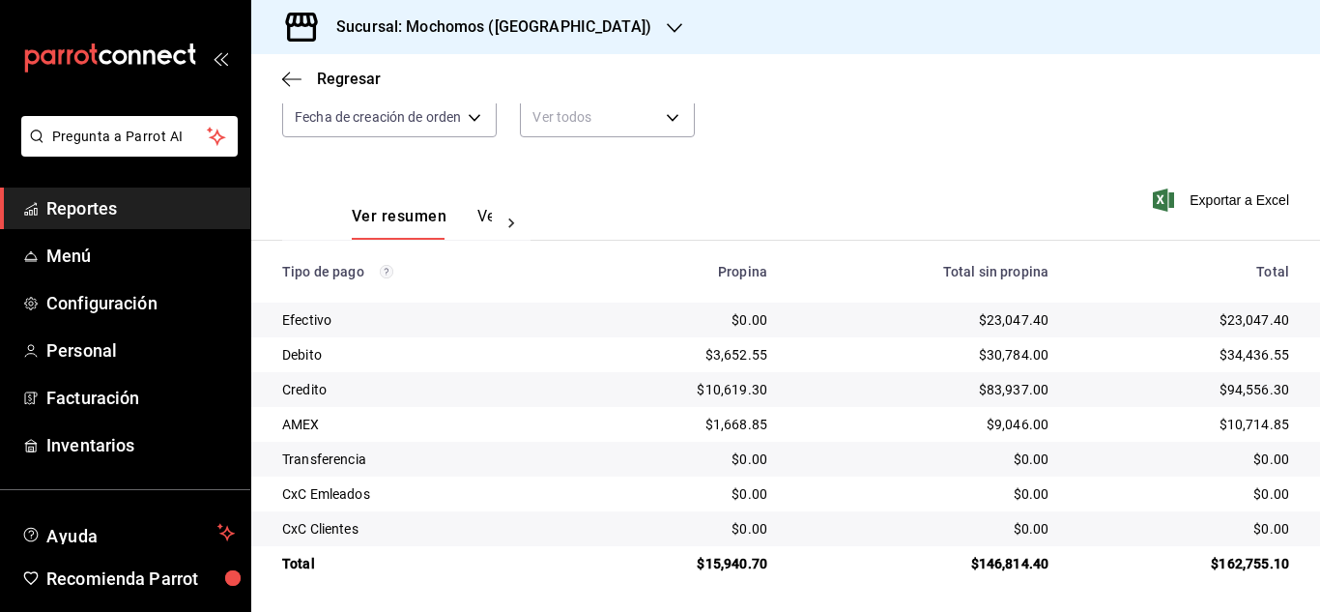
click at [787, 159] on div "Fecha [DATE] [DATE] - [DATE] [DATE] Hora inicio 06:00 Hora inicio Hora fin 23:5…" at bounding box center [785, 67] width 1007 height 188
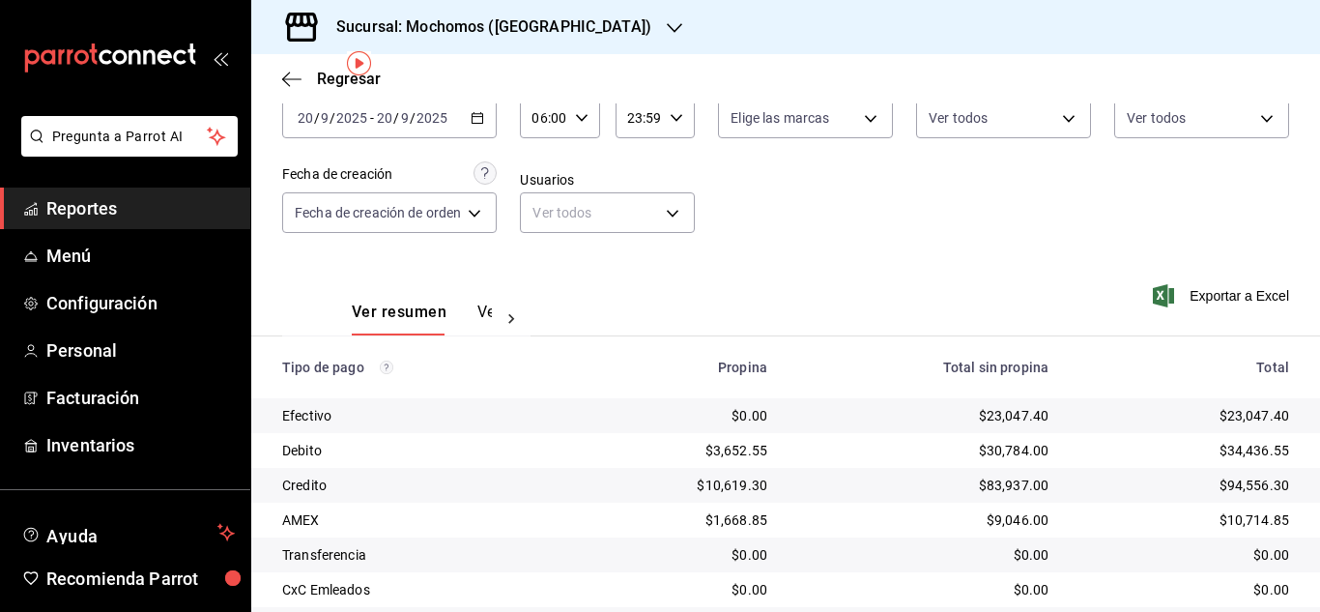
scroll to position [14, 0]
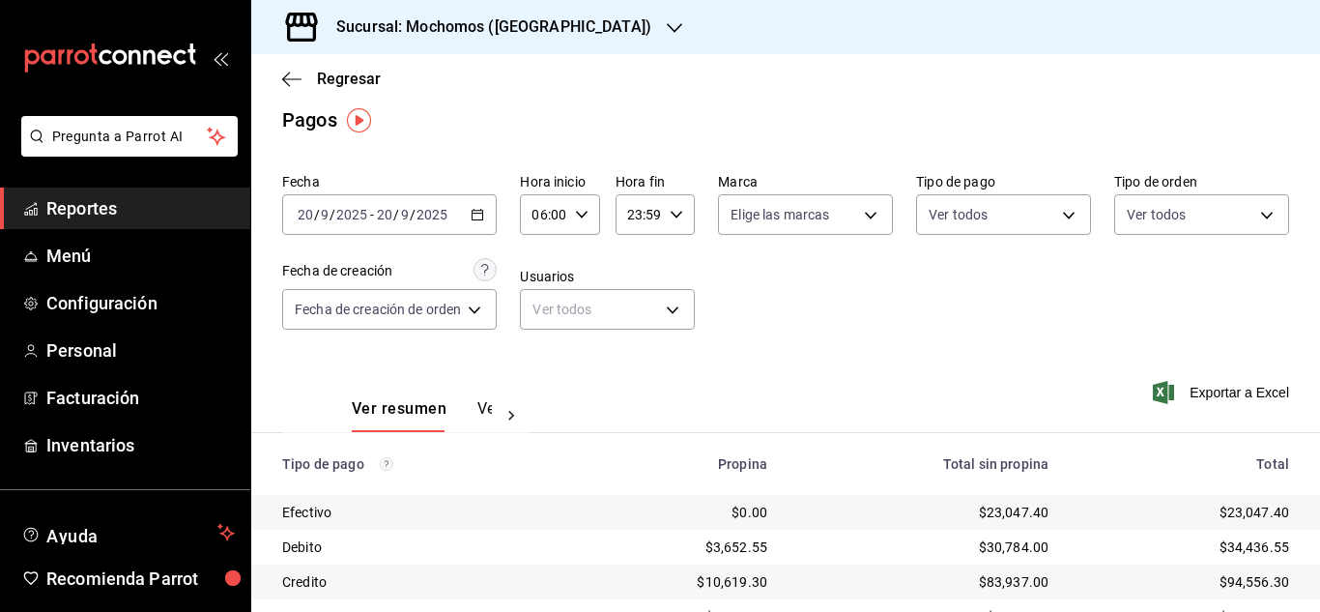
click at [587, 215] on icon "button" at bounding box center [582, 215] width 14 height 14
click at [539, 319] on span "05" at bounding box center [542, 313] width 8 height 15
click at [1024, 349] on div at bounding box center [660, 306] width 1320 height 612
click at [1024, 349] on div "Fecha [DATE] [DATE] - [DATE] [DATE] Hora inicio 05:00 Hora inicio Hora fin 23:5…" at bounding box center [785, 259] width 1007 height 188
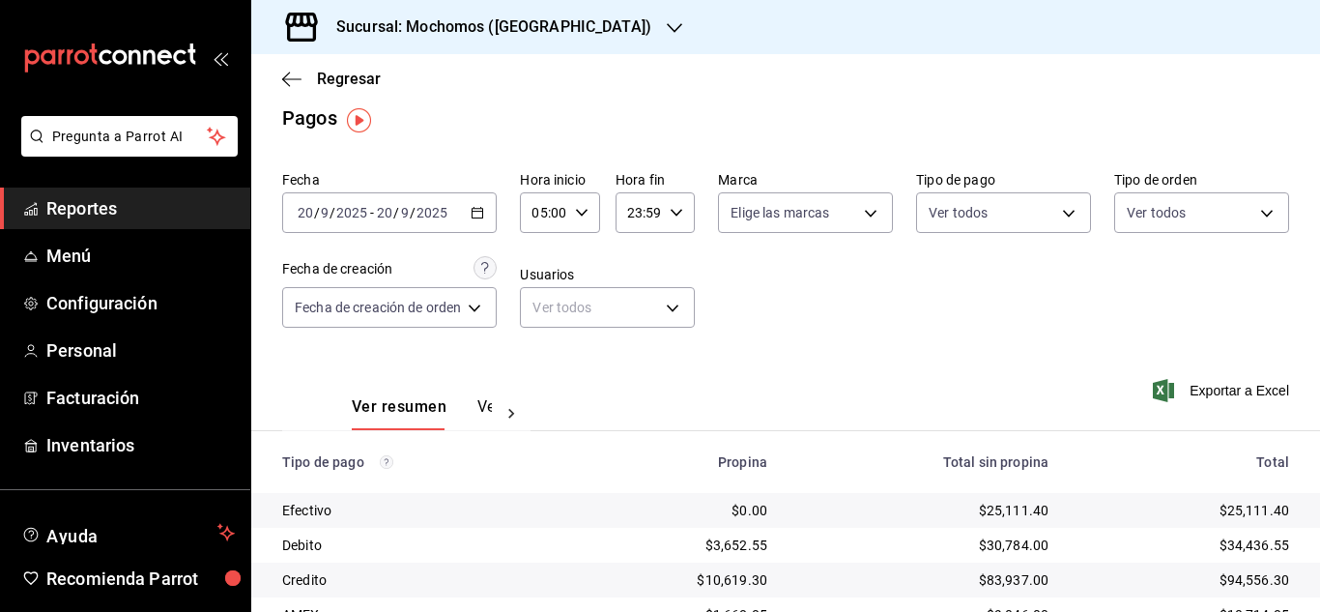
scroll to position [14, 0]
click at [586, 217] on icon "button" at bounding box center [582, 215] width 14 height 14
click at [540, 300] on button "06" at bounding box center [542, 310] width 31 height 39
click at [1071, 386] on div at bounding box center [660, 306] width 1320 height 612
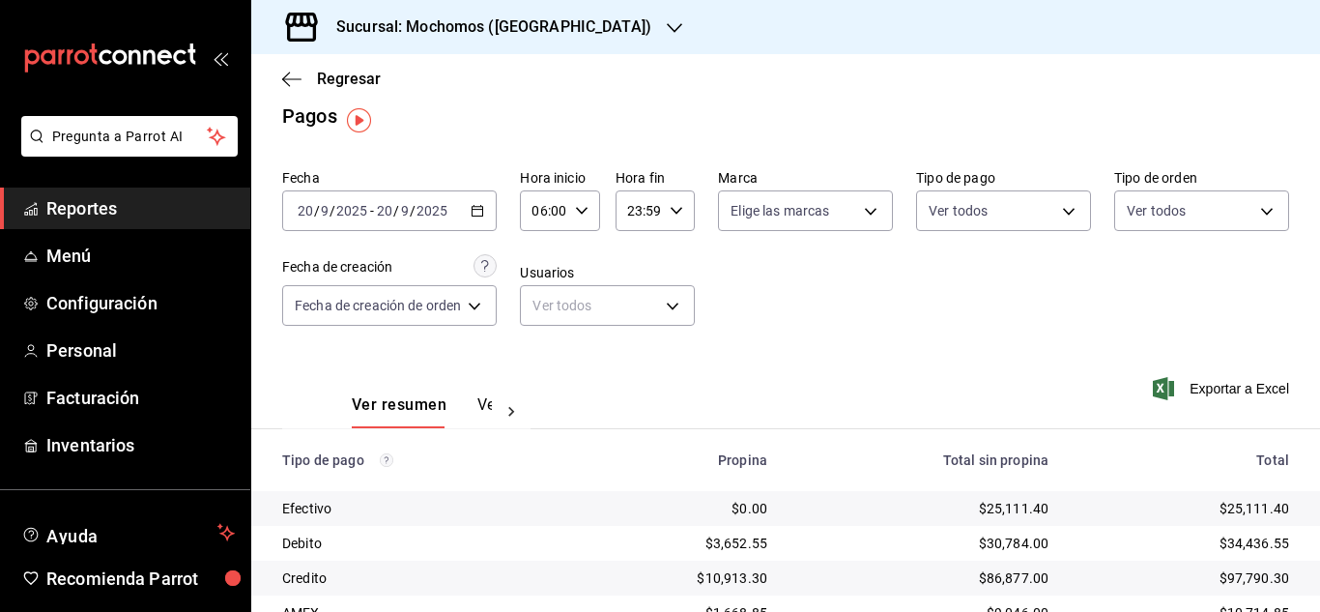
scroll to position [14, 0]
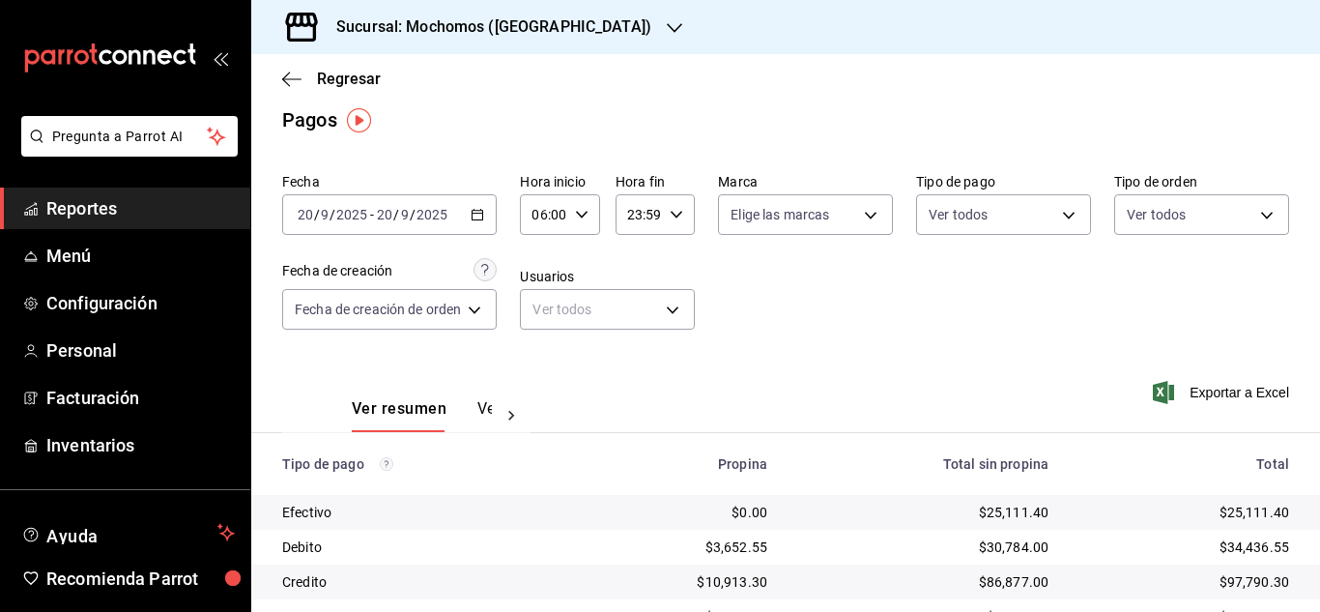
click at [590, 219] on div "06:00 Hora inicio" at bounding box center [559, 214] width 79 height 41
click at [540, 320] on span "05" at bounding box center [542, 313] width 8 height 15
click at [891, 305] on div at bounding box center [660, 306] width 1320 height 612
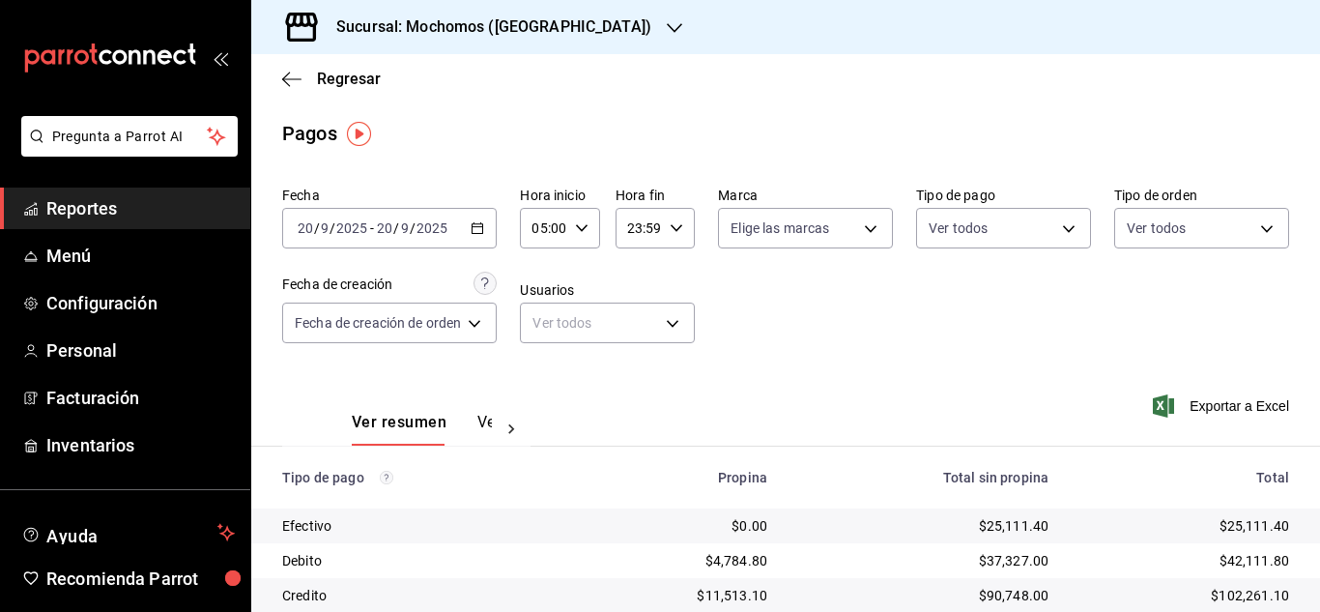
click at [592, 231] on div "05:00 Hora inicio" at bounding box center [559, 228] width 79 height 41
click at [546, 321] on span "06" at bounding box center [542, 323] width 8 height 15
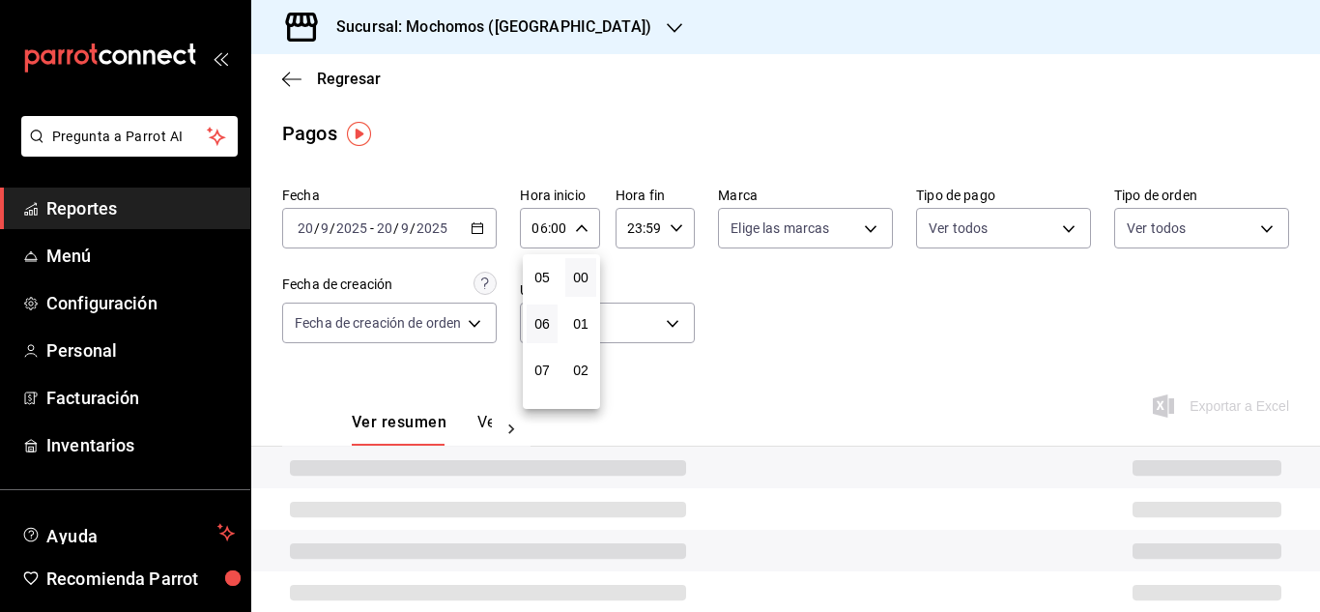
click at [832, 337] on div at bounding box center [660, 306] width 1320 height 612
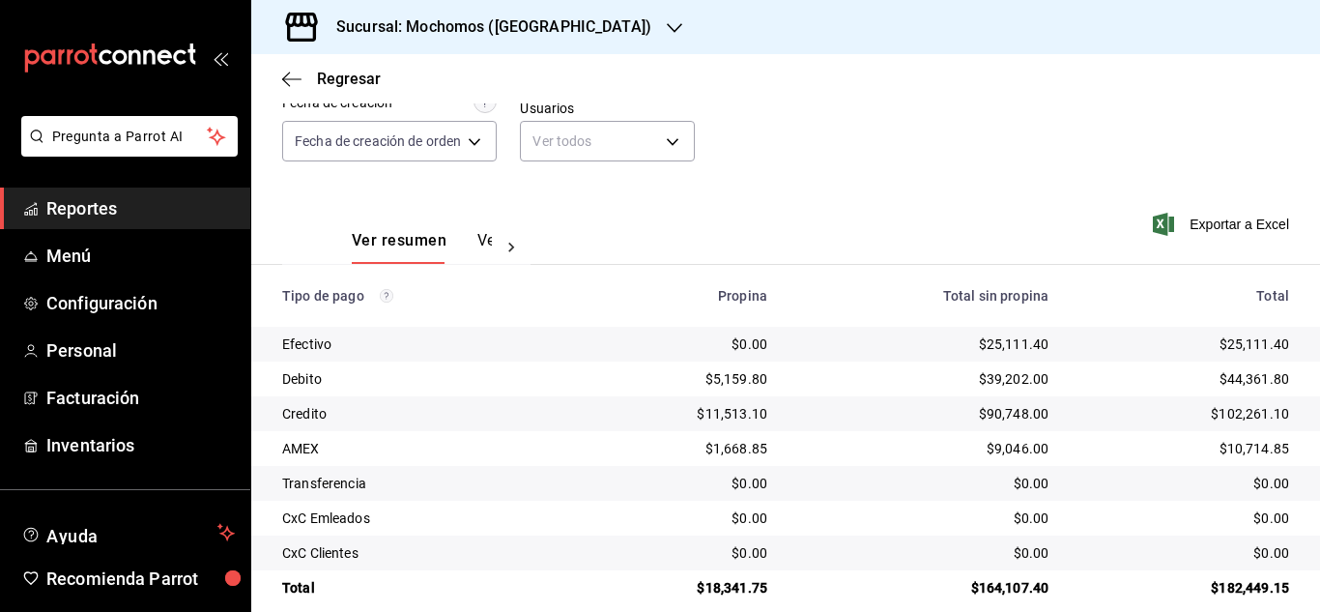
scroll to position [207, 0]
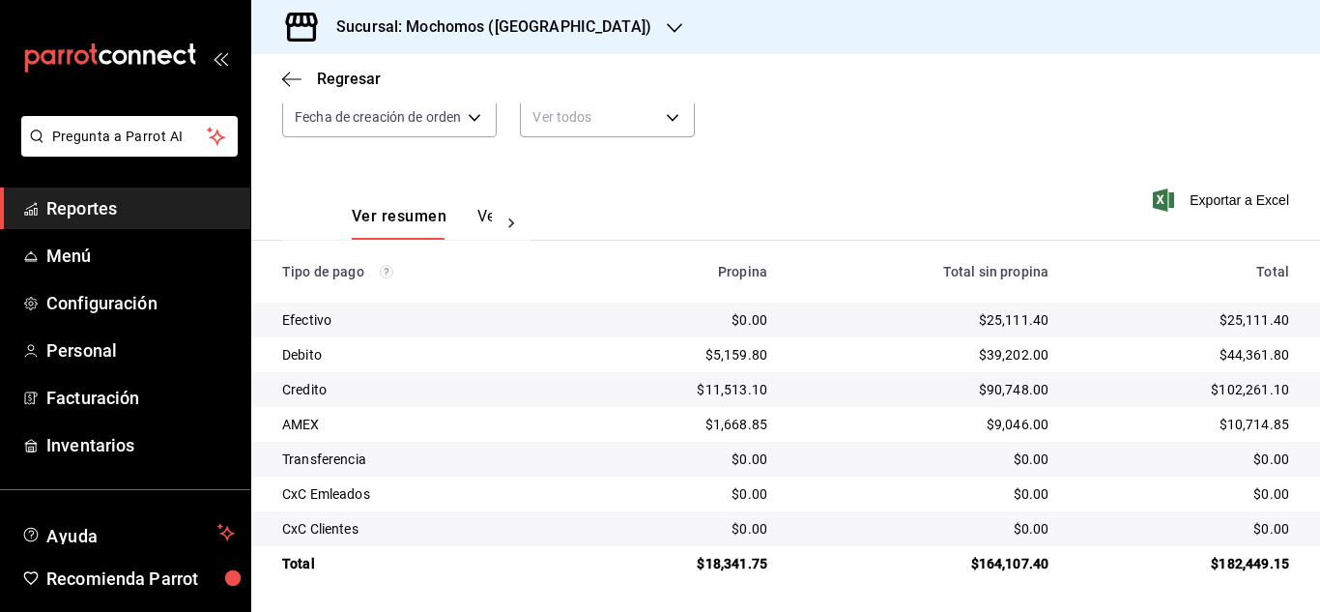
click at [964, 119] on div "Fecha [DATE] [DATE] - [DATE] [DATE] Hora inicio 06:00 Hora inicio Hora fin 23:5…" at bounding box center [785, 67] width 1007 height 188
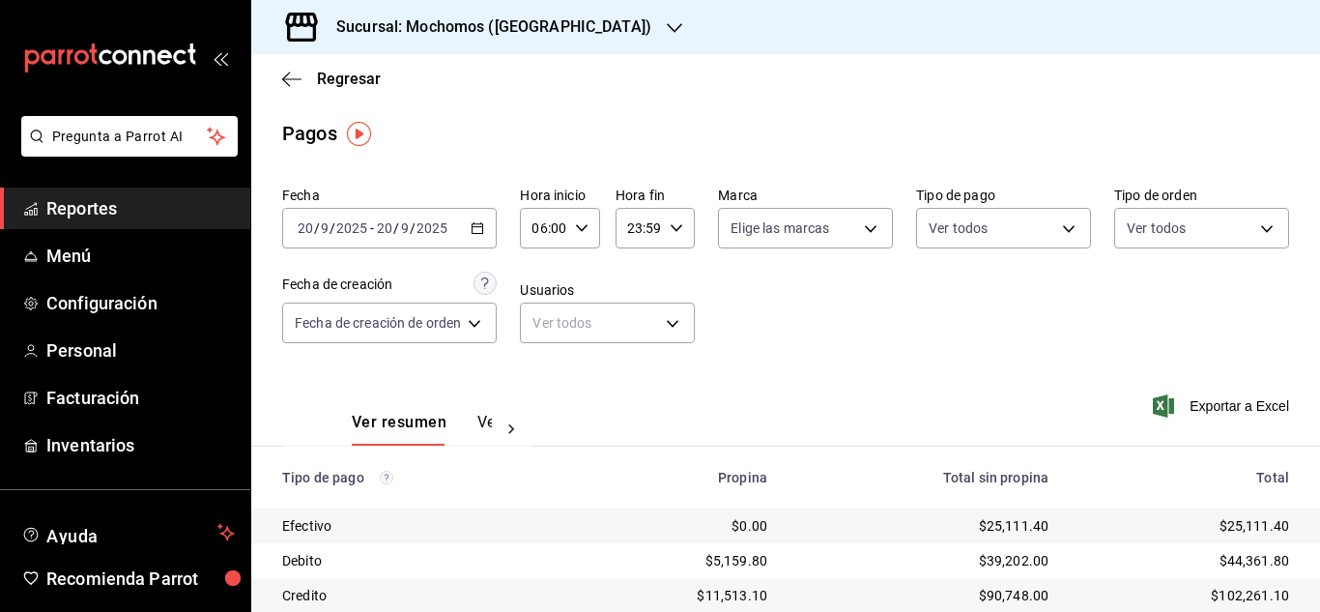
click at [583, 225] on icon "button" at bounding box center [582, 228] width 14 height 14
click at [543, 325] on span "05" at bounding box center [542, 327] width 8 height 15
type input "05:00"
click at [975, 317] on div at bounding box center [660, 306] width 1320 height 612
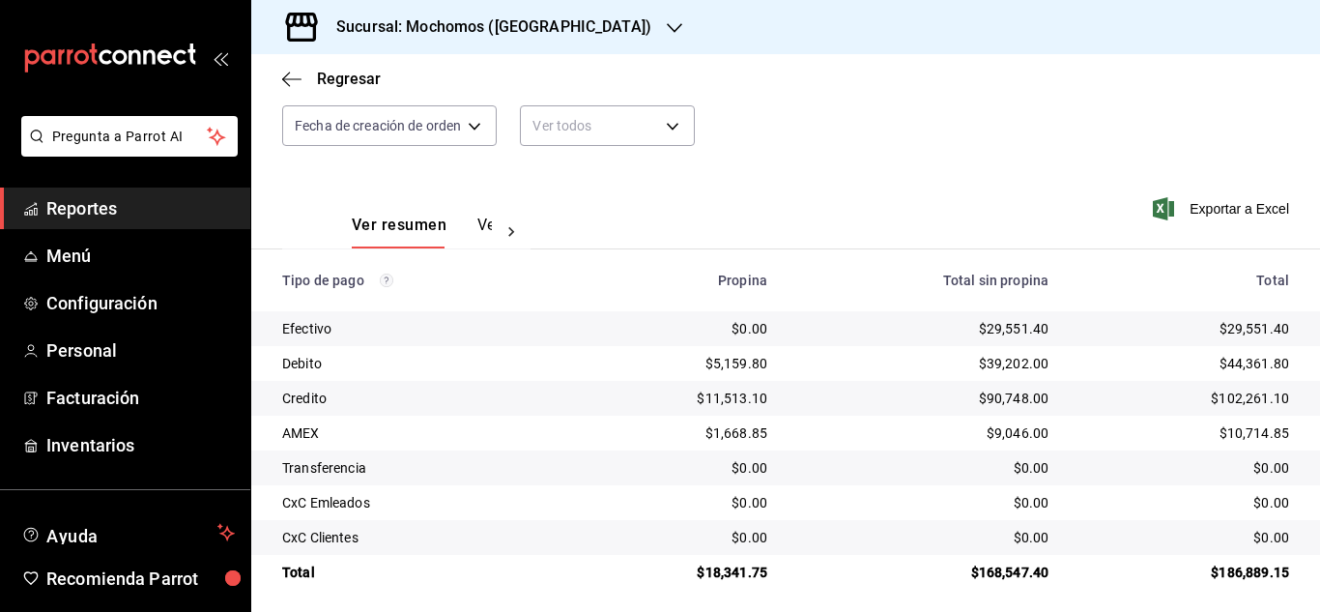
scroll to position [207, 0]
